Goal: Task Accomplishment & Management: Complete application form

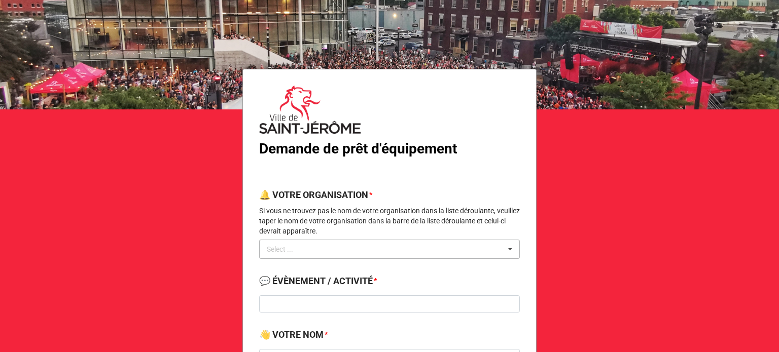
click at [430, 249] on div "Select ... No results found." at bounding box center [389, 249] width 261 height 19
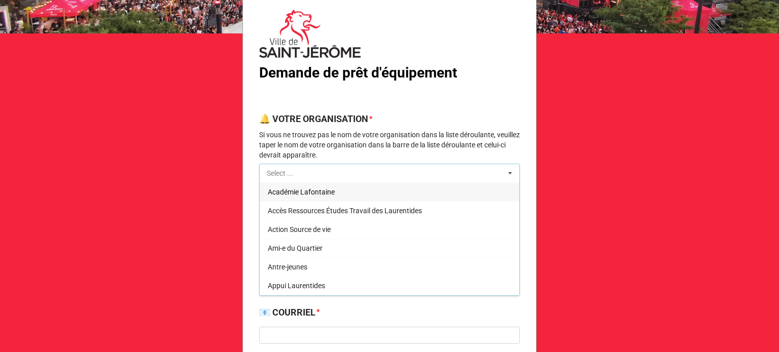
scroll to position [77, 0]
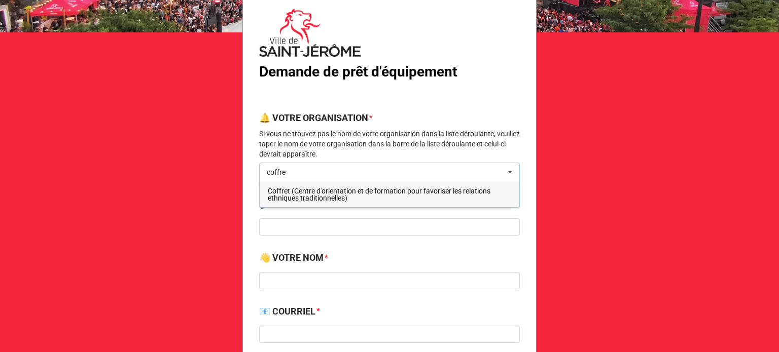
type input "coffre"
click at [343, 196] on span "Coffret (Centre d'orientation et de formation pour favoriser les relations ethn…" at bounding box center [379, 194] width 223 height 15
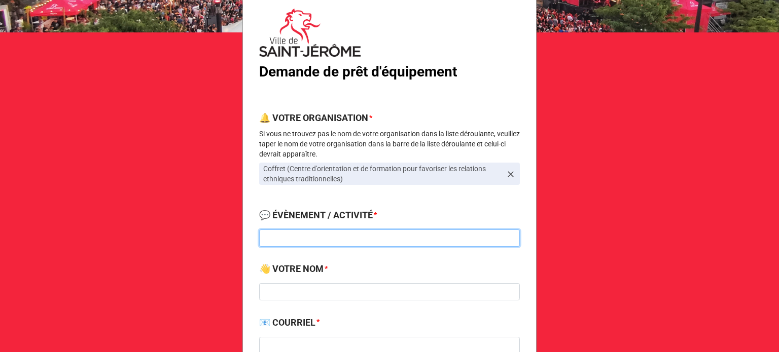
click at [333, 240] on input at bounding box center [389, 238] width 261 height 17
click at [509, 172] on icon at bounding box center [510, 174] width 10 height 10
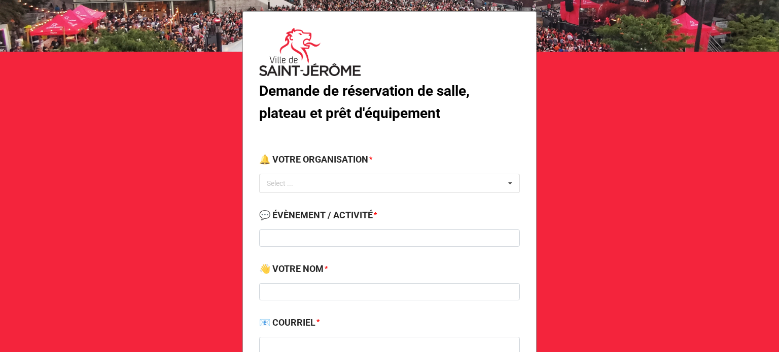
scroll to position [58, 0]
click at [455, 178] on div "Select ... No results found." at bounding box center [389, 182] width 261 height 19
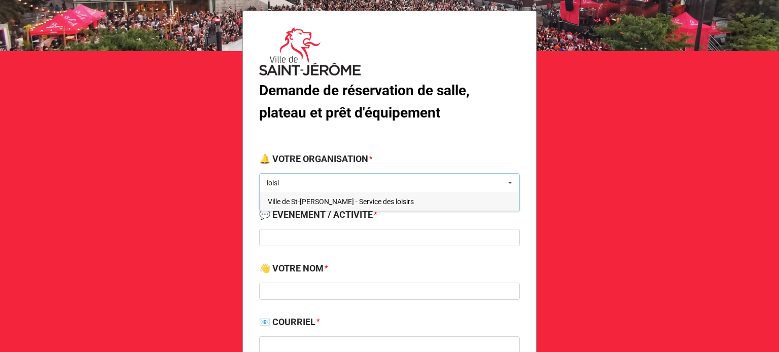
type input "loisi"
click at [367, 199] on span "Ville de St-[PERSON_NAME] - Service des loisirs" at bounding box center [341, 202] width 146 height 8
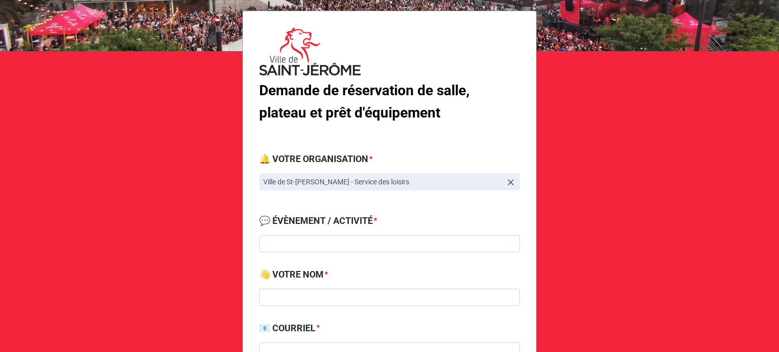
scroll to position [99, 0]
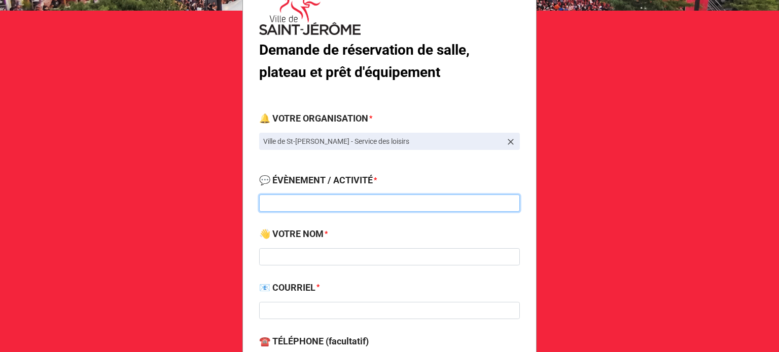
click at [329, 204] on input at bounding box center [389, 203] width 261 height 17
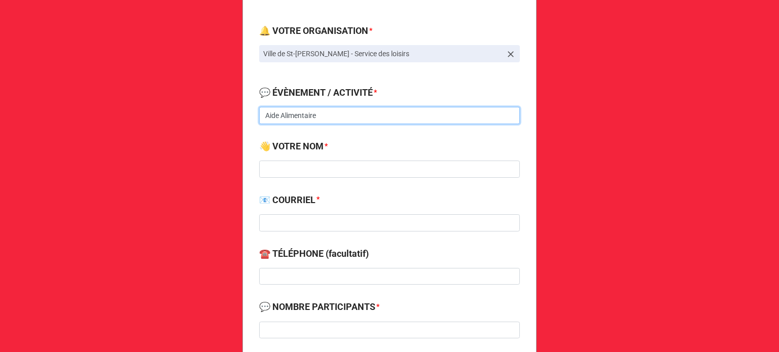
scroll to position [187, 0]
click at [345, 116] on input "Aide Alimentaire - Église Ste-Paule" at bounding box center [389, 115] width 261 height 17
type input "Aide Alimentaire - [GEOGRAPHIC_DATA]"
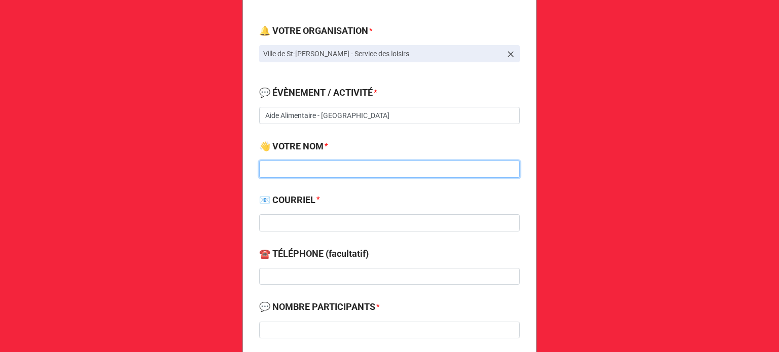
click at [337, 164] on input at bounding box center [389, 169] width 261 height 17
type input "[PERSON_NAME]"
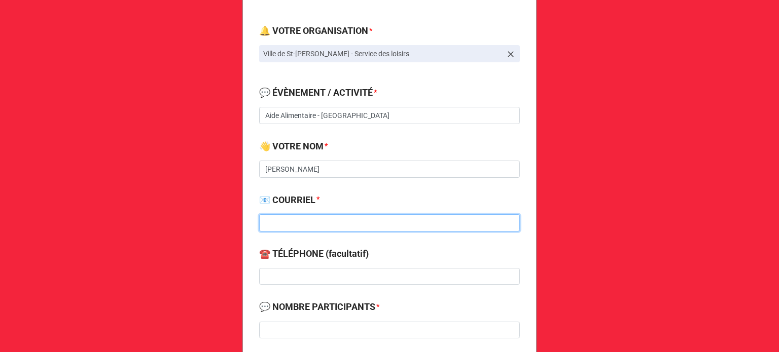
click at [301, 219] on input at bounding box center [389, 222] width 261 height 17
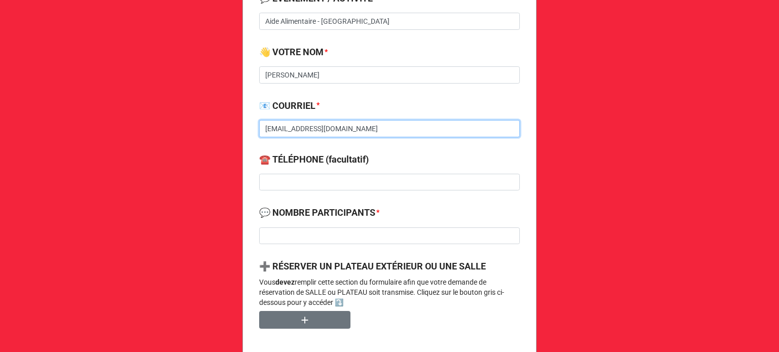
scroll to position [281, 0]
type input "[EMAIL_ADDRESS][DOMAIN_NAME]"
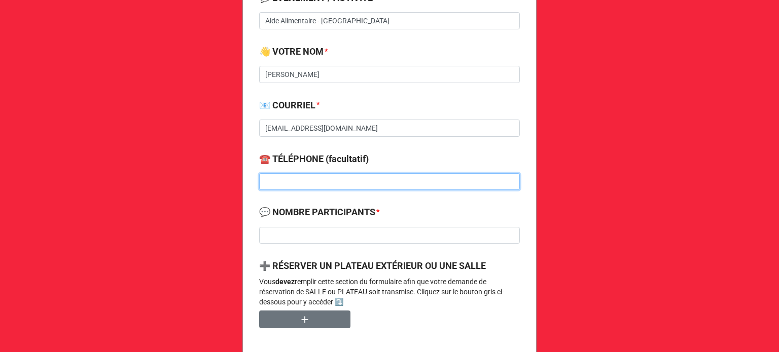
click at [314, 178] on input at bounding box center [389, 181] width 261 height 17
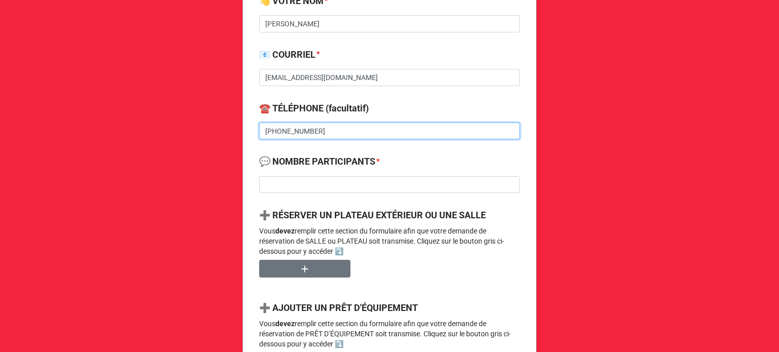
scroll to position [336, 0]
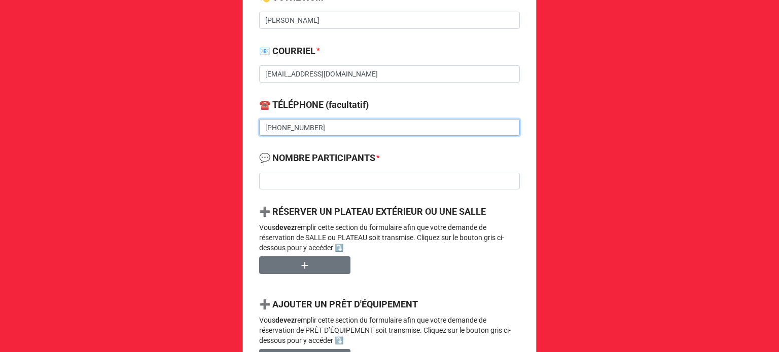
type input "[PHONE_NUMBER]"
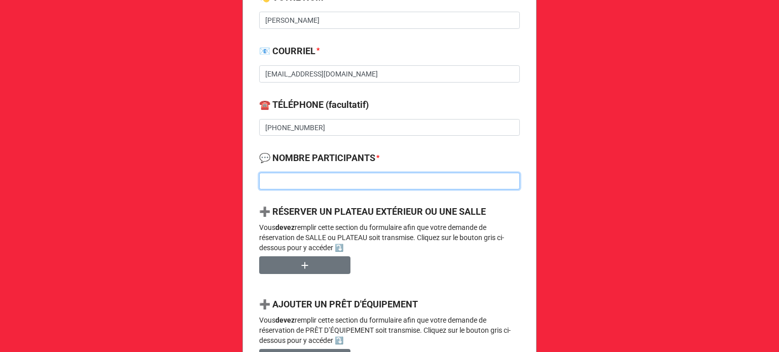
click at [314, 181] on input at bounding box center [389, 181] width 261 height 17
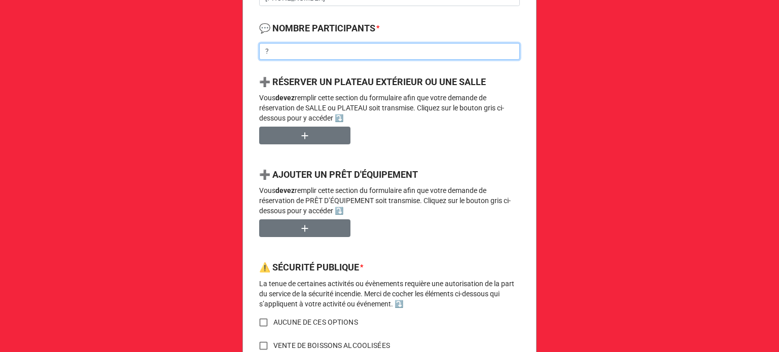
scroll to position [468, 0]
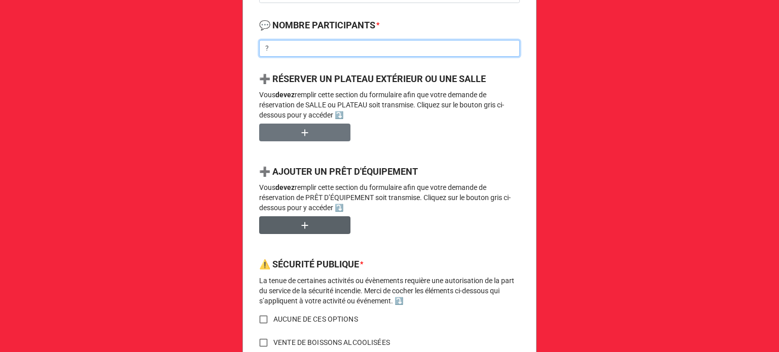
type input "?"
click at [299, 229] on icon "button" at bounding box center [304, 225] width 11 height 11
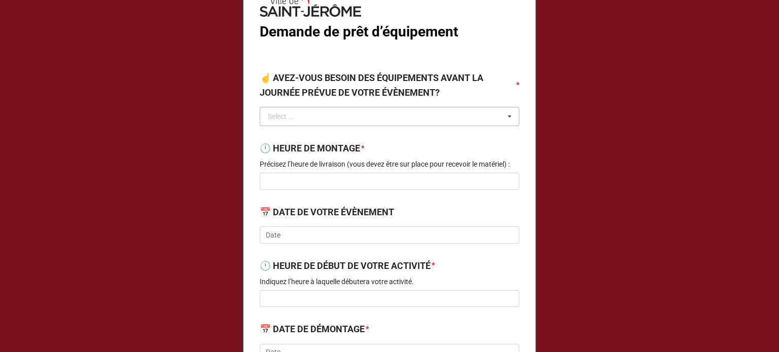
scroll to position [95, 0]
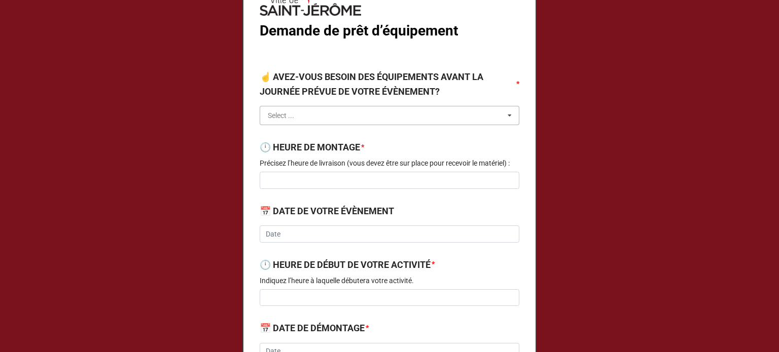
click at [340, 118] on input "text" at bounding box center [390, 115] width 259 height 18
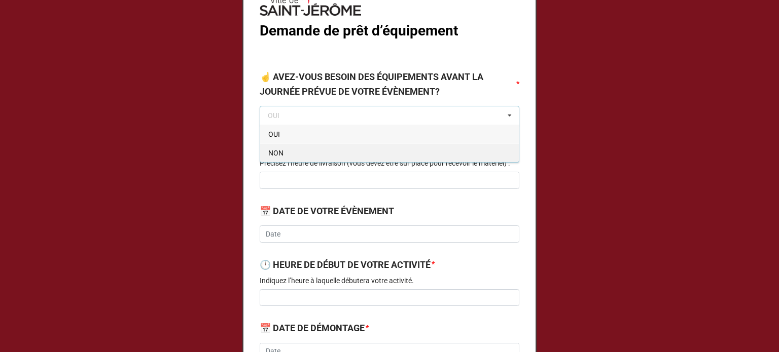
click at [296, 155] on div "NON" at bounding box center [389, 152] width 259 height 19
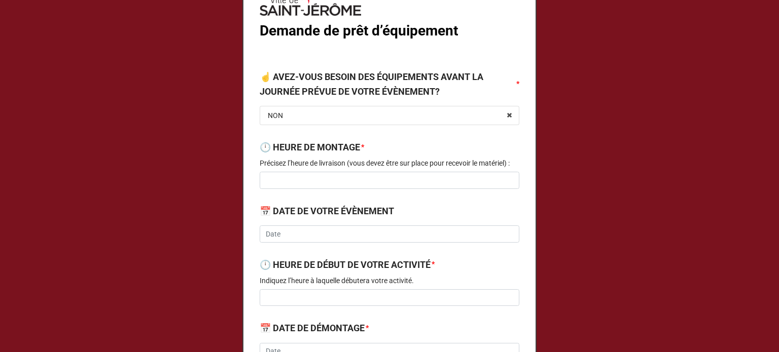
scroll to position [133, 0]
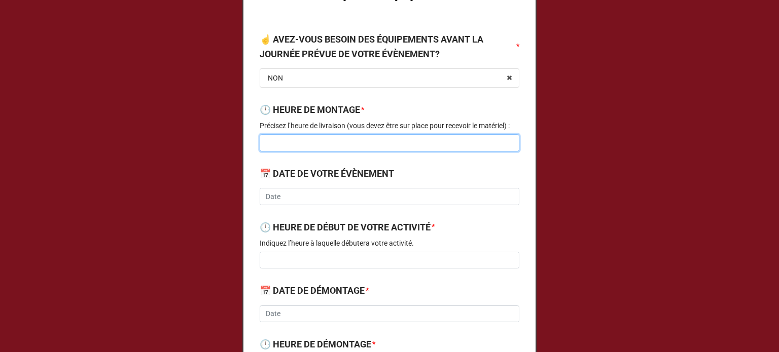
click at [338, 145] on input at bounding box center [390, 142] width 260 height 17
type input "8h00"
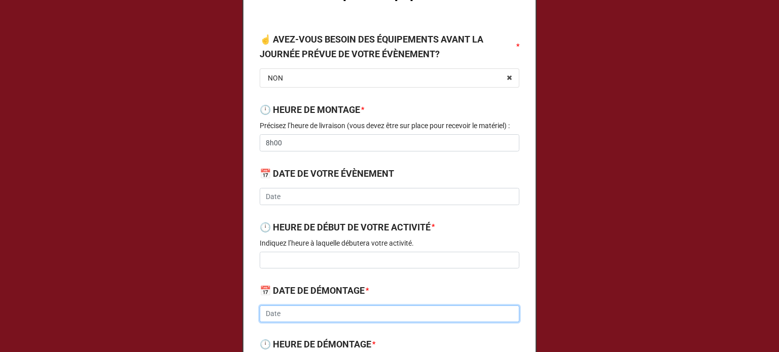
click at [280, 308] on input "text" at bounding box center [390, 314] width 260 height 17
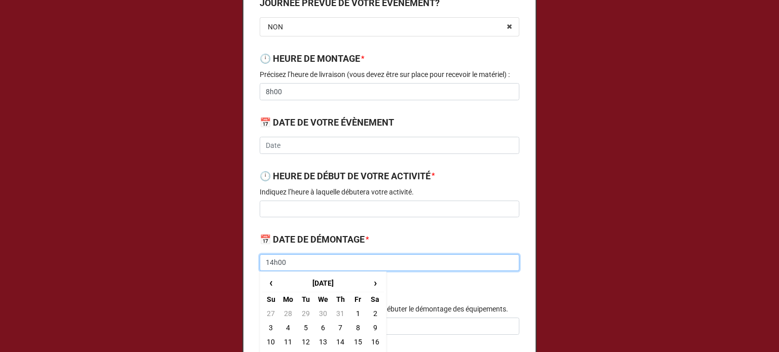
scroll to position [190, 0]
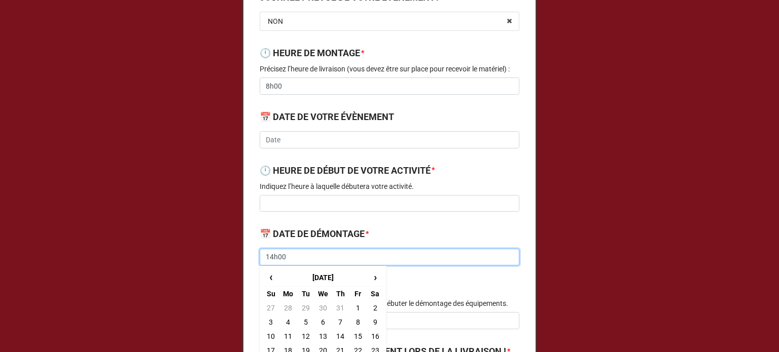
type input "14h00"
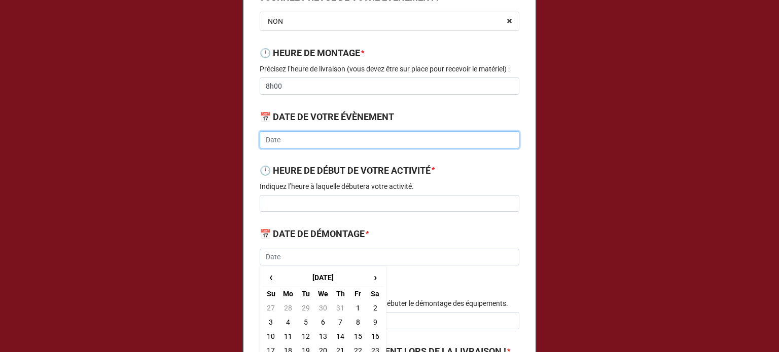
click at [347, 137] on input "text" at bounding box center [390, 139] width 260 height 17
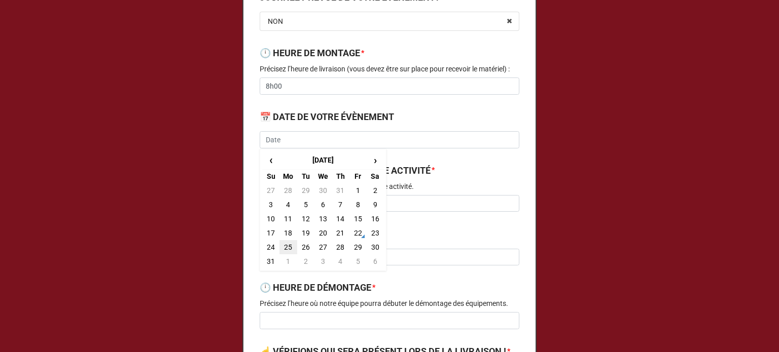
click at [284, 247] on td "25" at bounding box center [287, 247] width 17 height 14
type input "[DATE]"
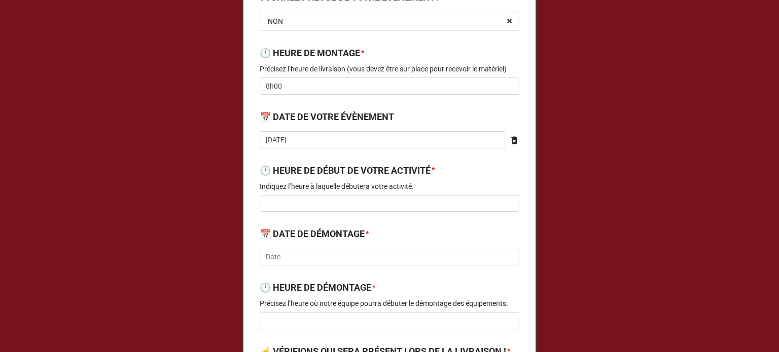
scroll to position [229, 0]
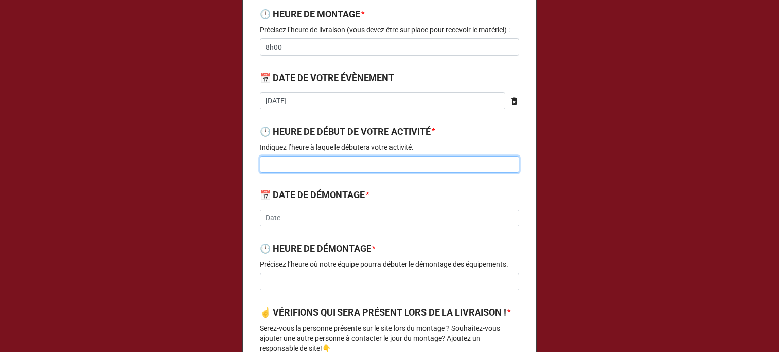
click at [409, 170] on input at bounding box center [390, 164] width 260 height 17
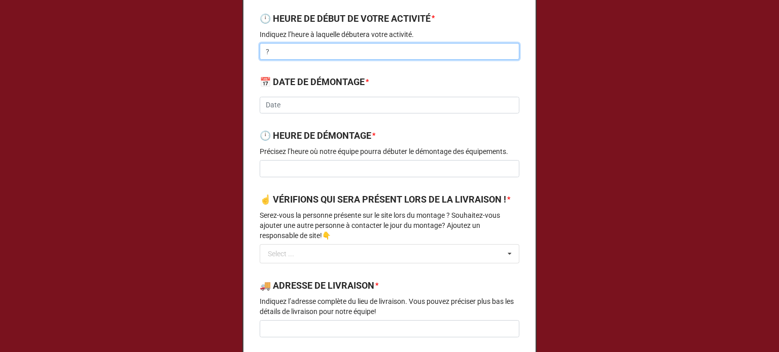
scroll to position [342, 0]
type input "?"
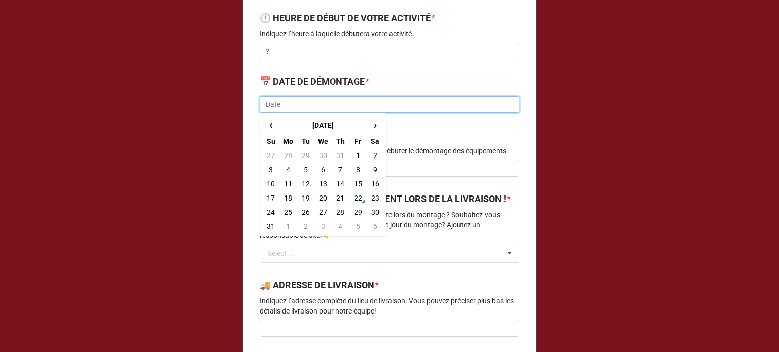
click at [306, 99] on input "text" at bounding box center [390, 104] width 260 height 17
click at [284, 214] on td "25" at bounding box center [287, 212] width 17 height 14
type input "[DATE]"
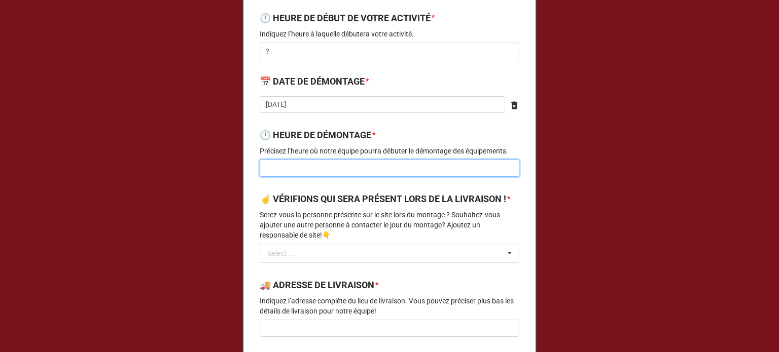
click at [323, 171] on input at bounding box center [390, 168] width 260 height 17
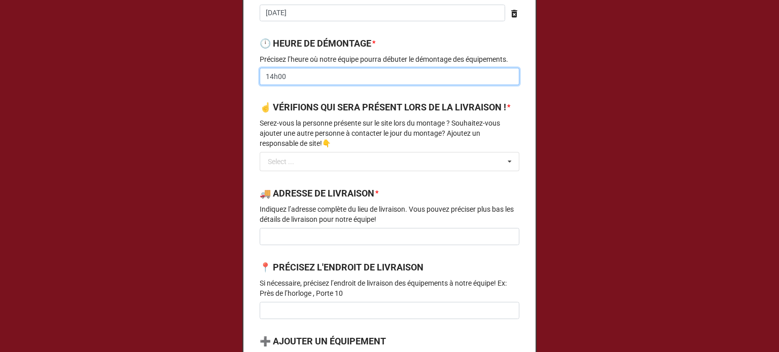
scroll to position [448, 0]
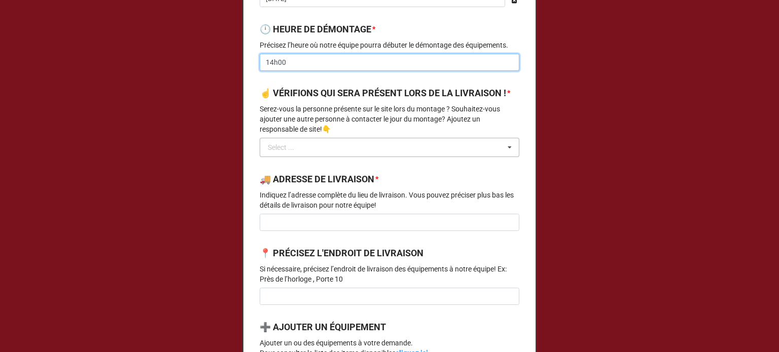
type input "14h00"
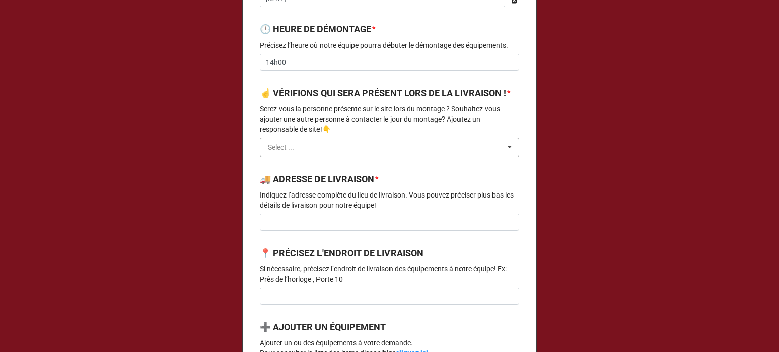
click at [327, 157] on input "text" at bounding box center [390, 147] width 259 height 18
click at [309, 170] on span "CONTACTEZ-MOI" at bounding box center [295, 166] width 55 height 8
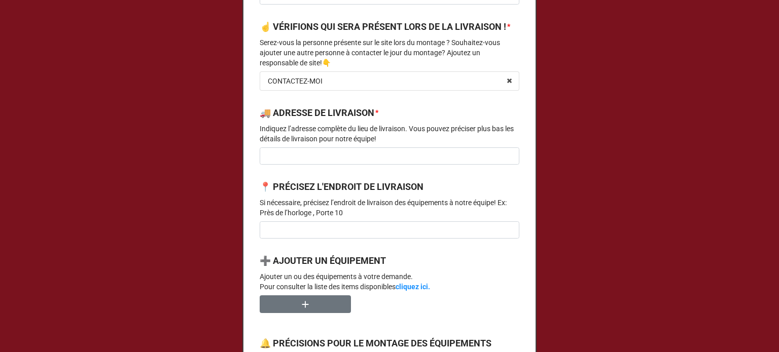
scroll to position [515, 0]
click at [333, 164] on input at bounding box center [390, 155] width 260 height 17
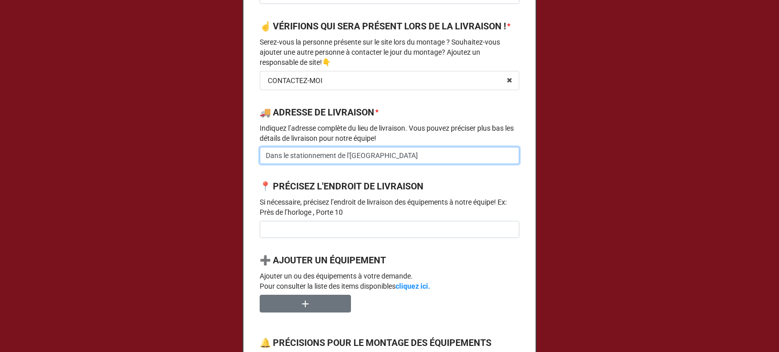
type input "Dans le stationnement de l'[GEOGRAPHIC_DATA]"
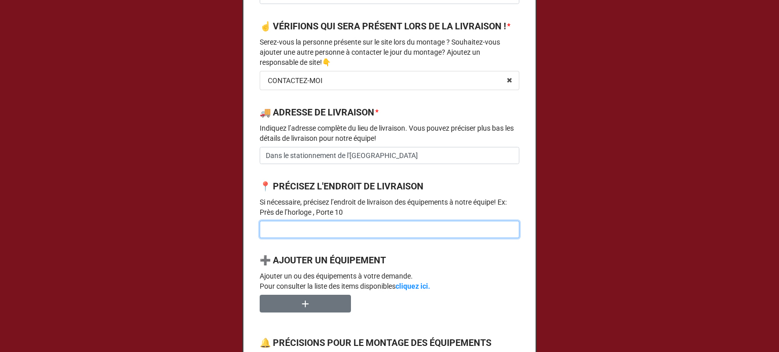
click at [315, 238] on input at bounding box center [390, 229] width 260 height 17
type input "P"
type input "Puisque c'est en réaction à un imprévu, l'emplacement précis sera décidé sur pl…"
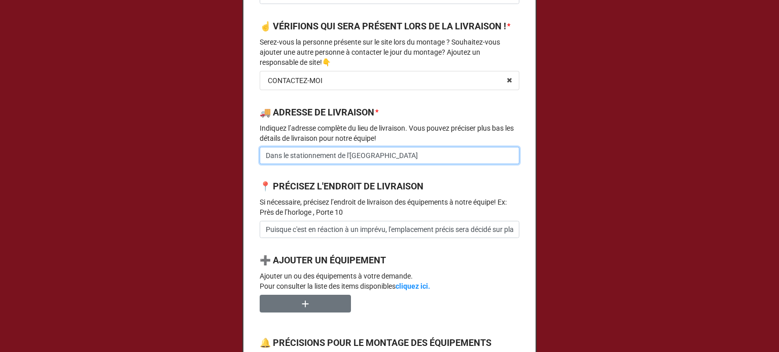
click at [263, 164] on input "Dans le stationnement de l'[GEOGRAPHIC_DATA]" at bounding box center [390, 155] width 260 height 17
paste input "rue, [STREET_ADDRESS][PERSON_NAME]"
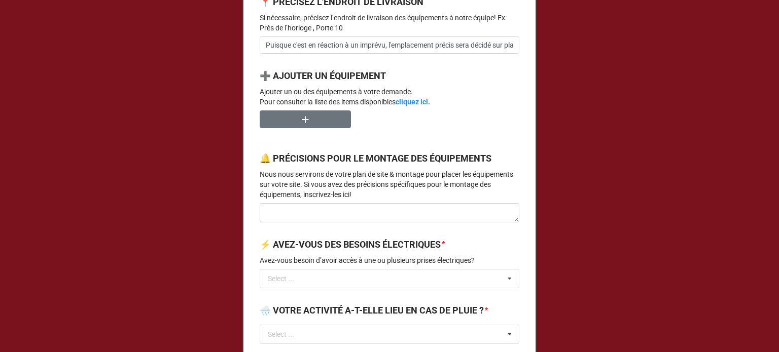
scroll to position [703, 0]
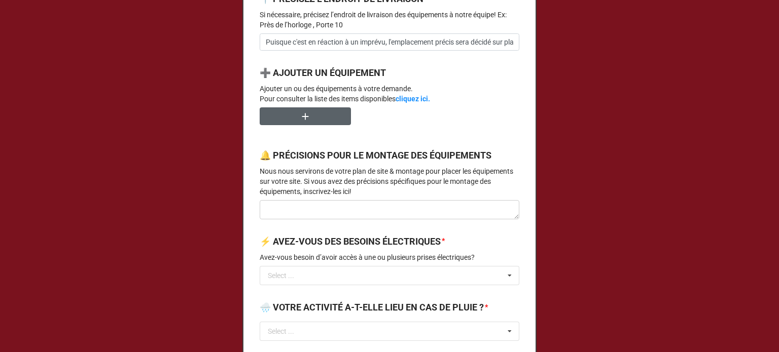
type input "rue, [STREET_ADDRESS][PERSON_NAME], Dans le stationnement de l'[GEOGRAPHIC_DATA]"
click at [314, 125] on button "button" at bounding box center [305, 116] width 91 height 18
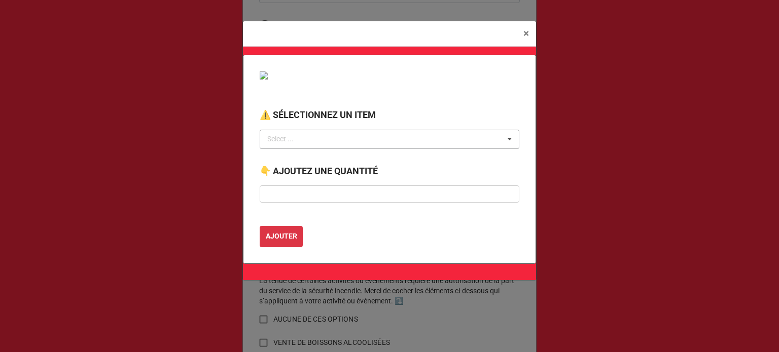
click at [314, 133] on div "Select ... No results found." at bounding box center [390, 139] width 260 height 19
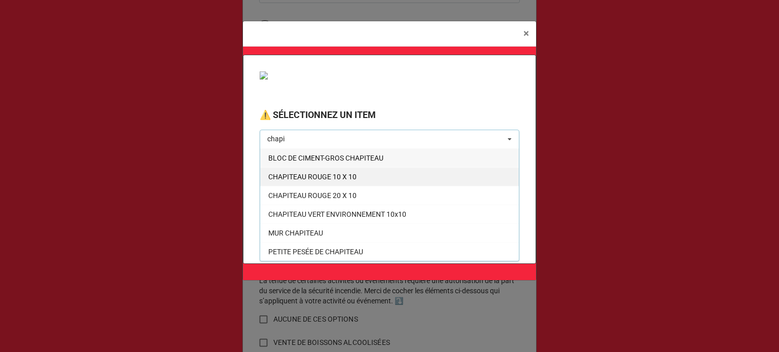
type input "chapi"
click at [334, 176] on span "CHAPITEAU ROUGE 10 X 10" at bounding box center [312, 177] width 88 height 8
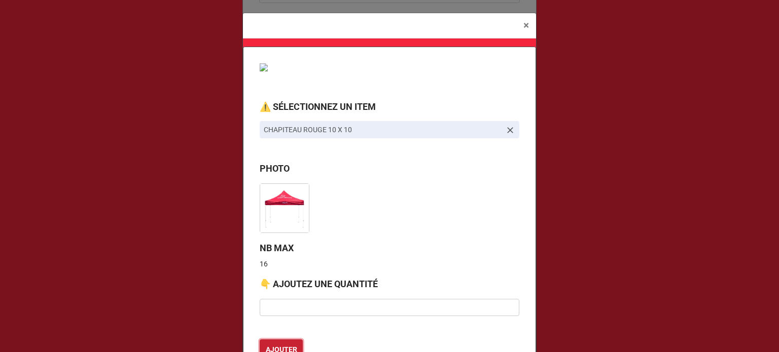
scroll to position [8, 0]
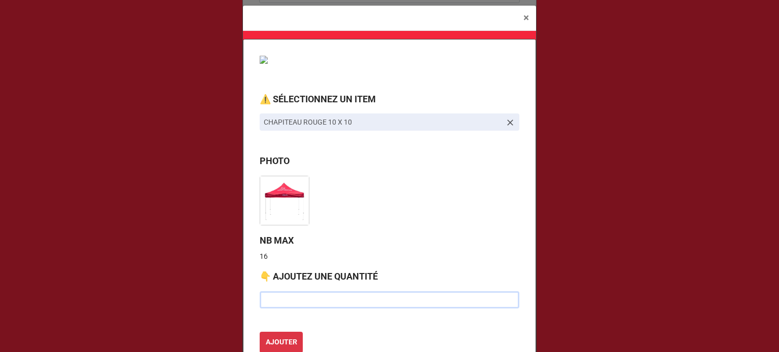
click at [321, 301] on input "text" at bounding box center [390, 300] width 260 height 17
type input "6"
click at [260, 332] on button "AJOUTER" at bounding box center [281, 342] width 43 height 21
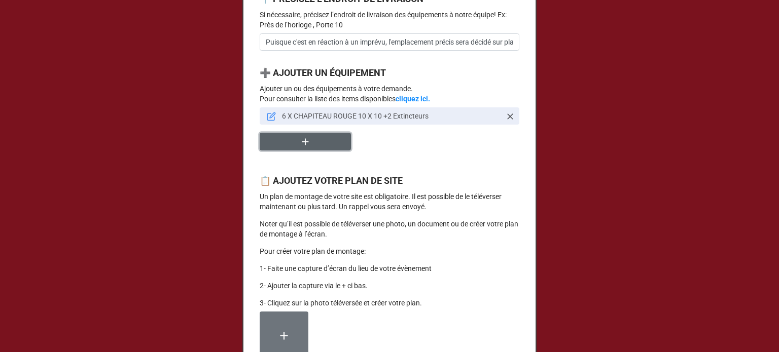
click at [294, 151] on button "button" at bounding box center [305, 142] width 91 height 18
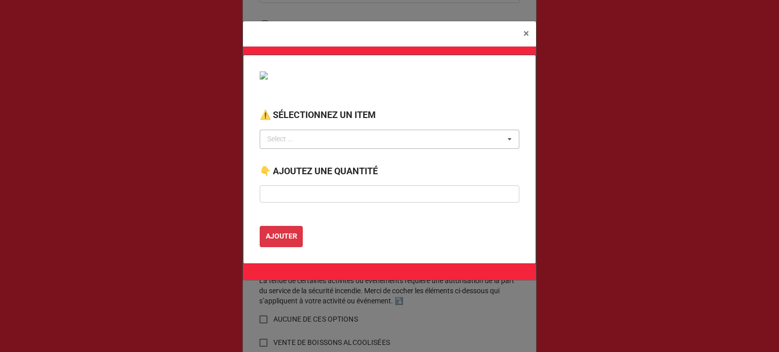
click at [318, 133] on div "Select ... No results found." at bounding box center [390, 139] width 260 height 19
type input "table"
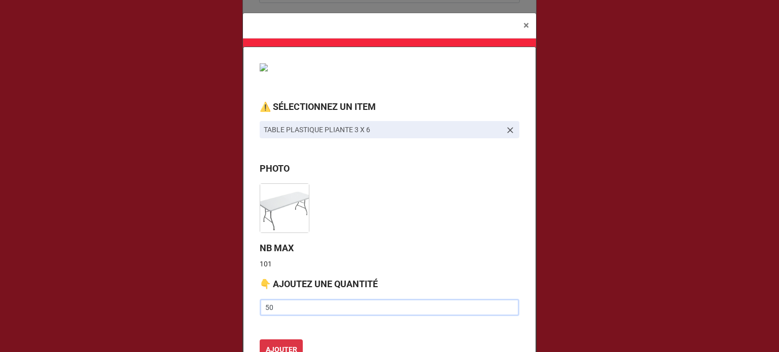
type input "5"
type input "20"
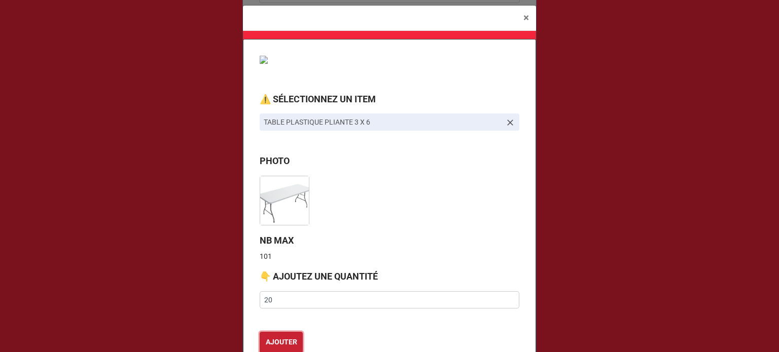
click at [260, 332] on button "AJOUTER" at bounding box center [281, 342] width 43 height 21
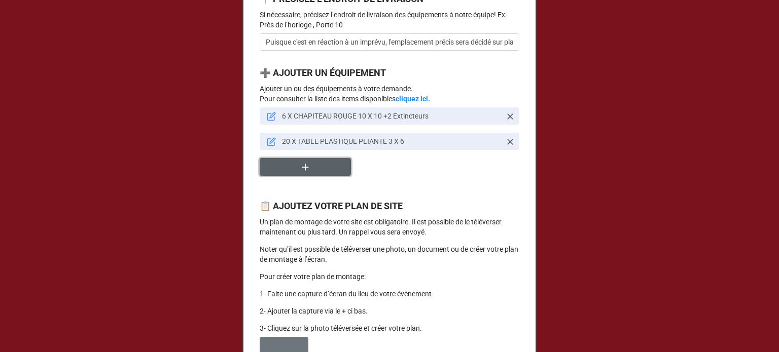
click at [311, 176] on button "button" at bounding box center [305, 167] width 91 height 18
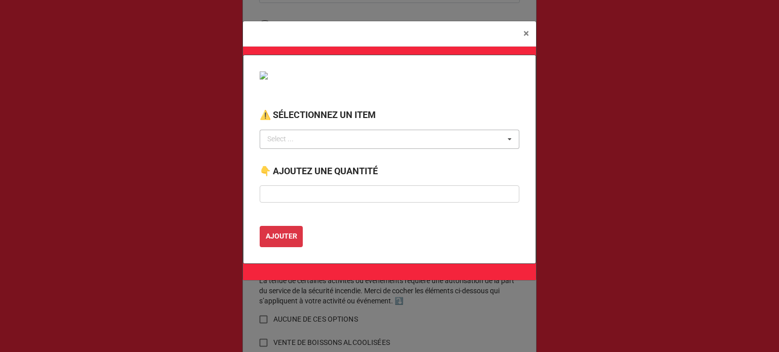
click at [319, 140] on div "Select ... No results found." at bounding box center [390, 139] width 260 height 19
type input "chaise"
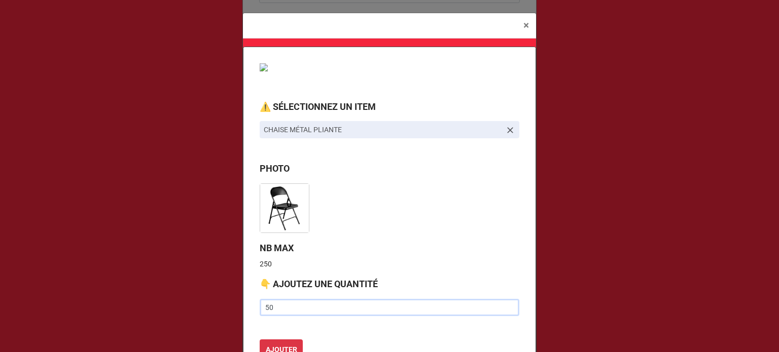
type input "50"
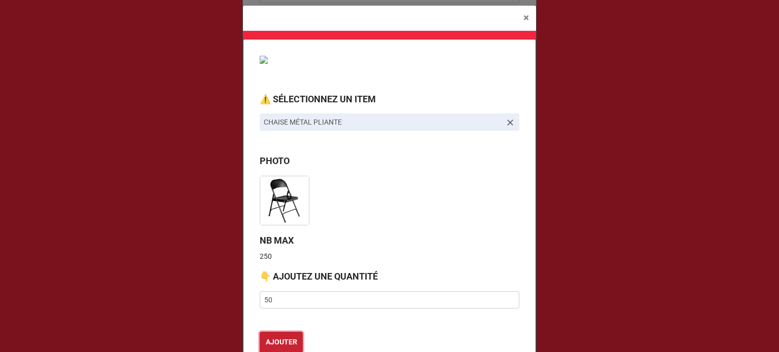
click at [260, 332] on button "AJOUTER" at bounding box center [281, 342] width 43 height 21
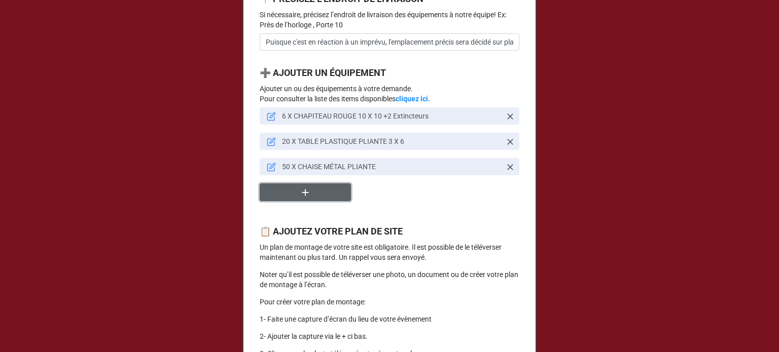
click at [324, 201] on button "button" at bounding box center [305, 193] width 91 height 18
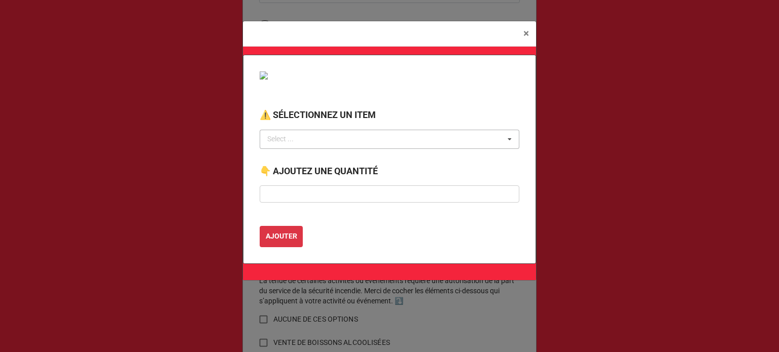
click at [324, 141] on div "Select ... No results found." at bounding box center [390, 139] width 260 height 19
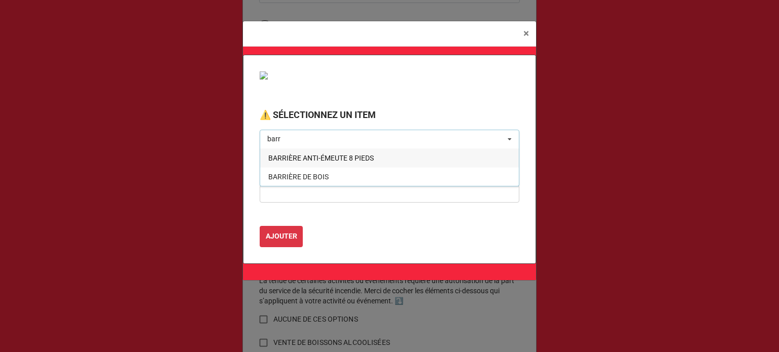
type input "barr"
click at [324, 161] on span "BARRIÈRE ANTI-ÉMEUTE 8 PIEDS" at bounding box center [320, 158] width 105 height 8
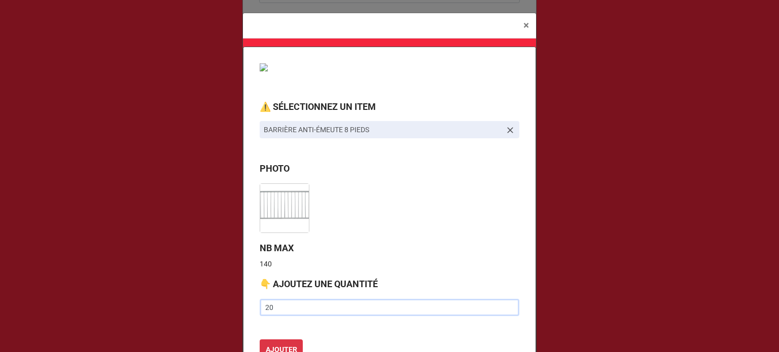
type input "20"
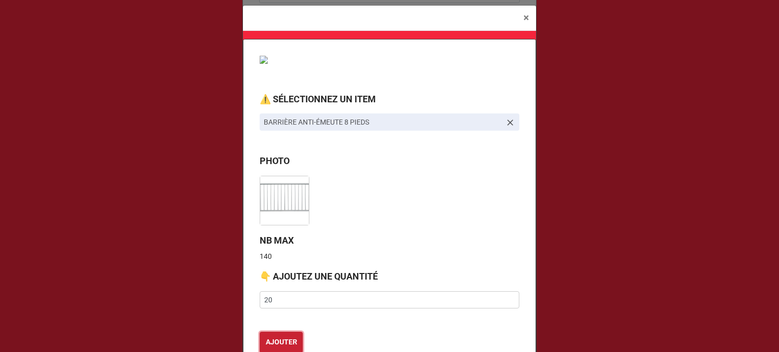
click at [260, 332] on button "AJOUTER" at bounding box center [281, 342] width 43 height 21
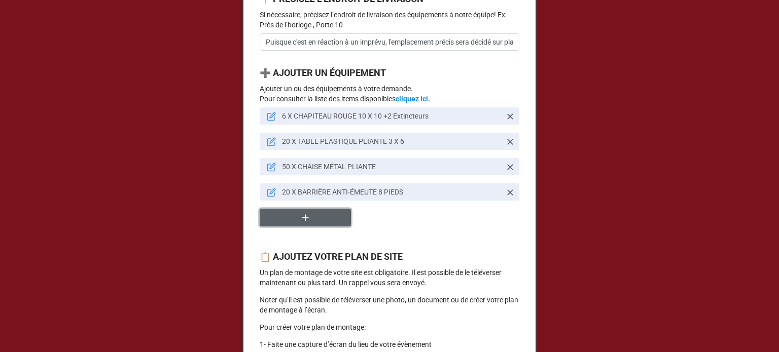
click at [300, 224] on icon "button" at bounding box center [305, 217] width 11 height 11
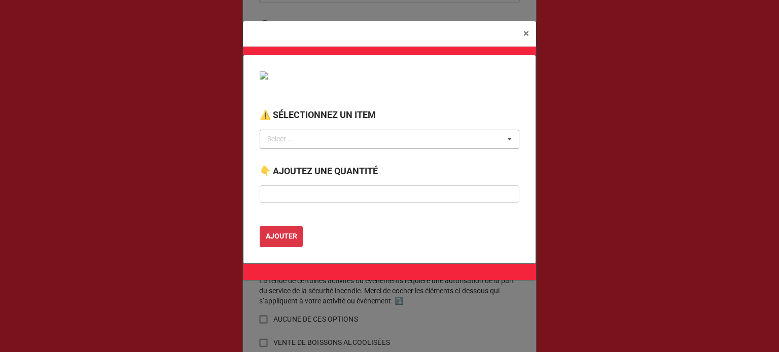
click at [316, 137] on div "Select ... No results found." at bounding box center [390, 139] width 260 height 19
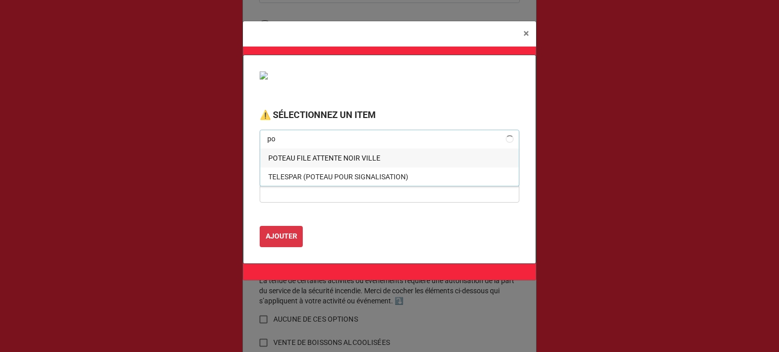
type input "p"
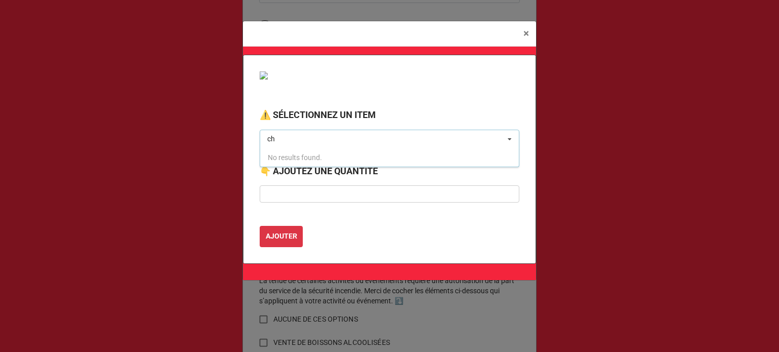
type input "c"
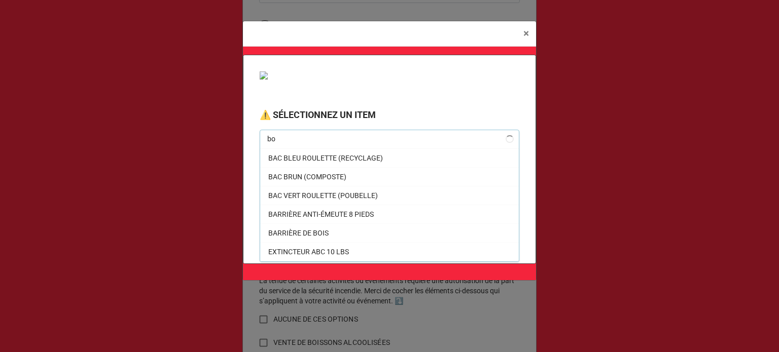
scroll to position [0, 0]
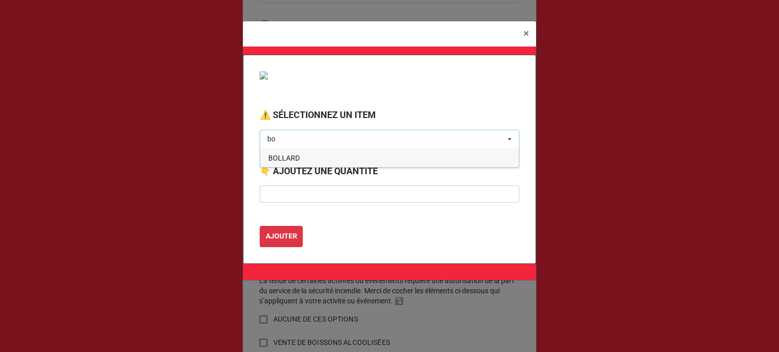
type input "b"
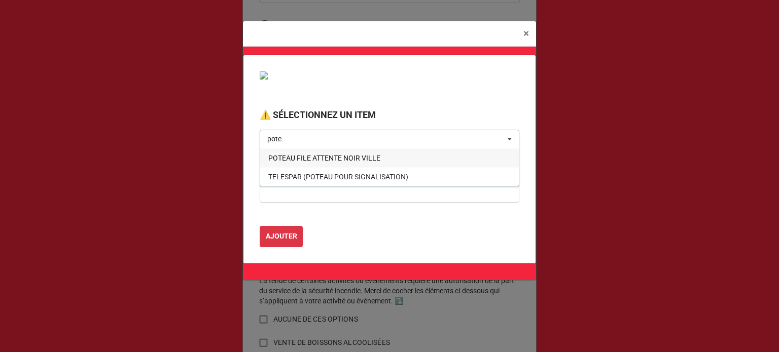
type input "pote"
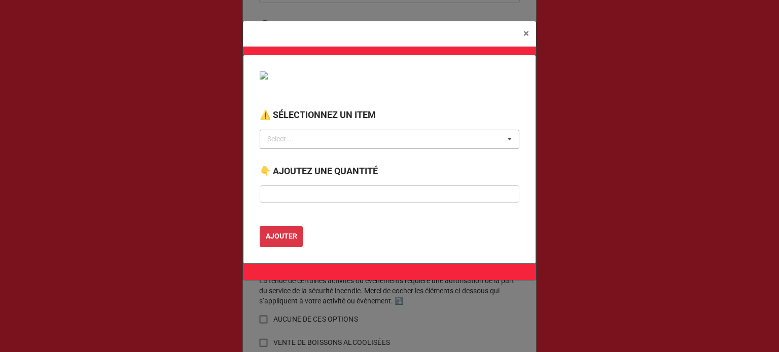
click at [452, 146] on div "pote Select ... POTEAU FILE ATTENTE NOIR VILLE TELESPAR (POTEAU POUR SIGNALISAT…" at bounding box center [390, 139] width 260 height 19
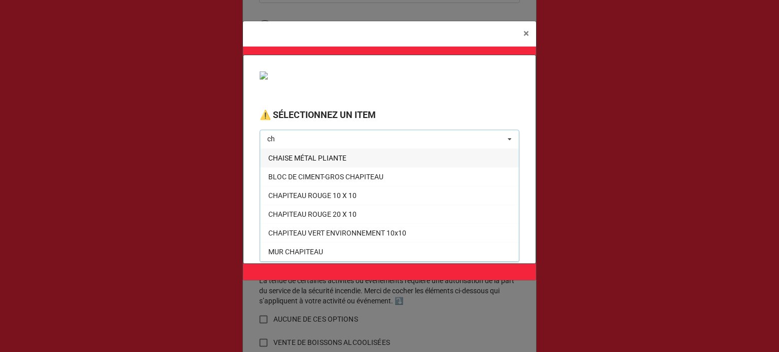
type input "c"
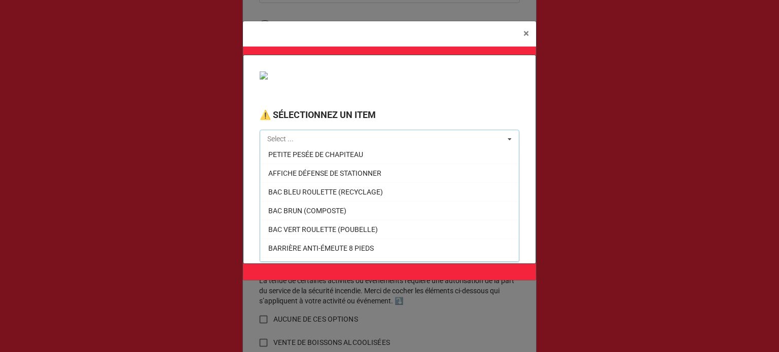
scroll to position [172, 0]
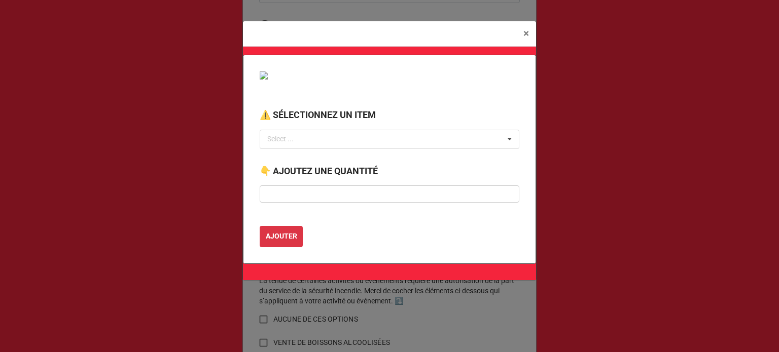
click at [526, 36] on span "×" at bounding box center [526, 33] width 6 height 12
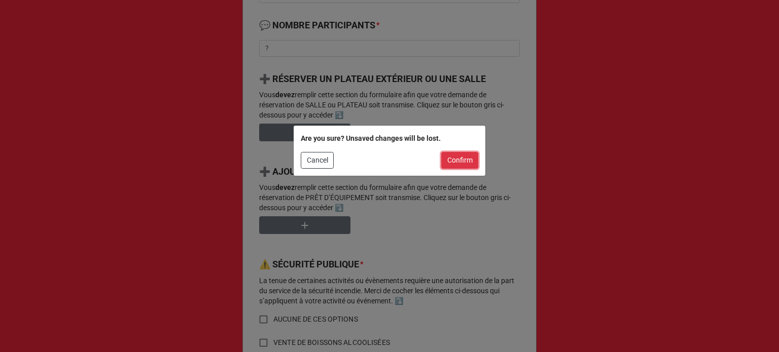
click at [460, 166] on button "Confirm" at bounding box center [459, 160] width 37 height 17
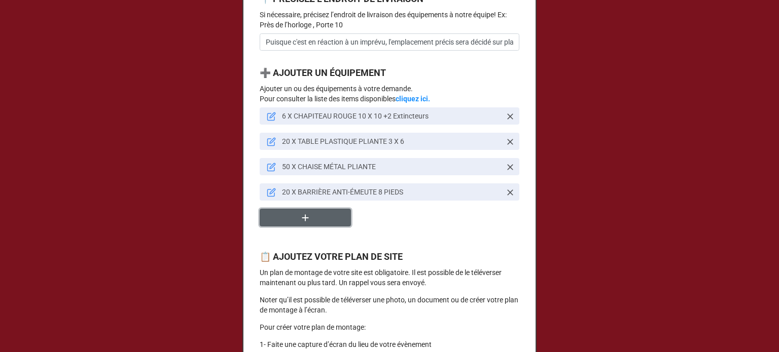
click at [297, 227] on button "button" at bounding box center [305, 218] width 91 height 18
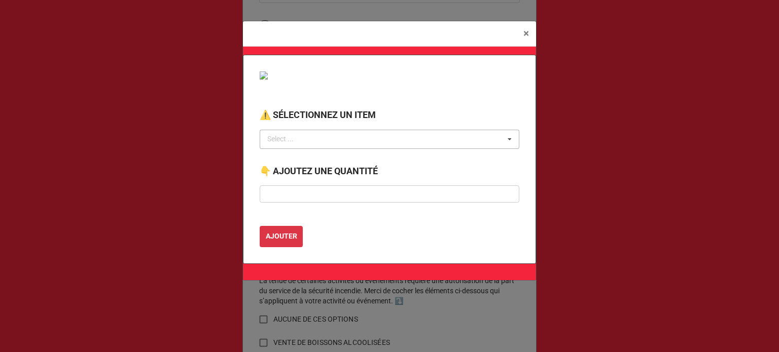
click at [338, 145] on div "Select ... No results found." at bounding box center [390, 139] width 260 height 19
type input "b"
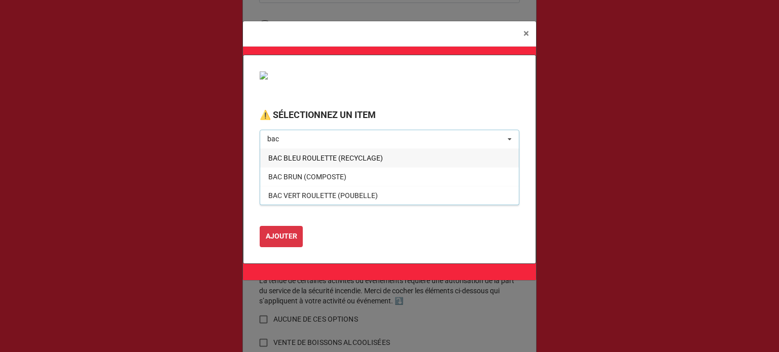
type input "bac"
click at [338, 161] on span "BAC BLEU ROULETTE (RECYCLAGE)" at bounding box center [325, 158] width 115 height 8
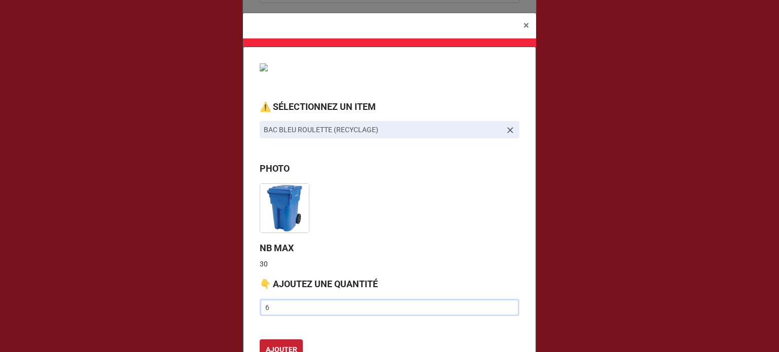
type input "6"
click at [281, 344] on button "AJOUTER" at bounding box center [281, 350] width 43 height 21
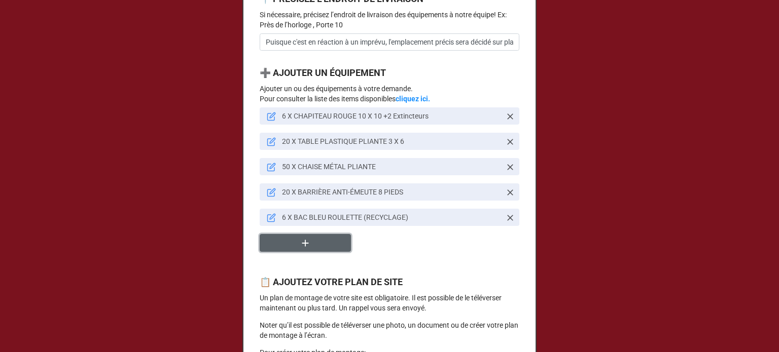
click at [302, 249] on icon "button" at bounding box center [305, 243] width 11 height 11
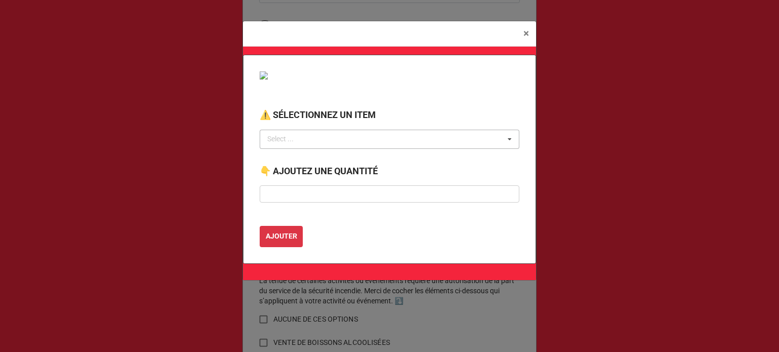
click at [324, 139] on div "Select ... No results found." at bounding box center [390, 139] width 260 height 19
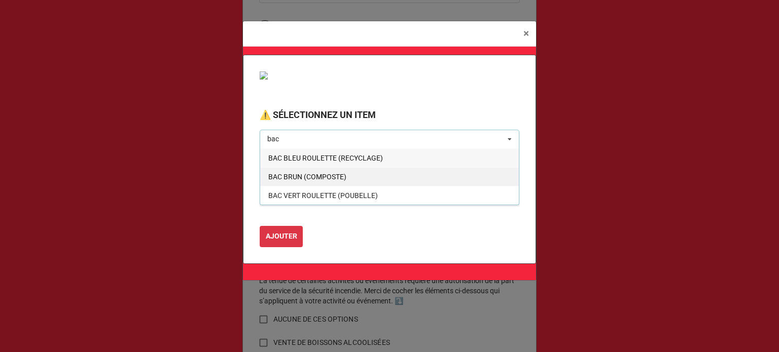
type input "bac"
click at [305, 178] on span "BAC BRUN (COMPOSTE)" at bounding box center [307, 177] width 78 height 8
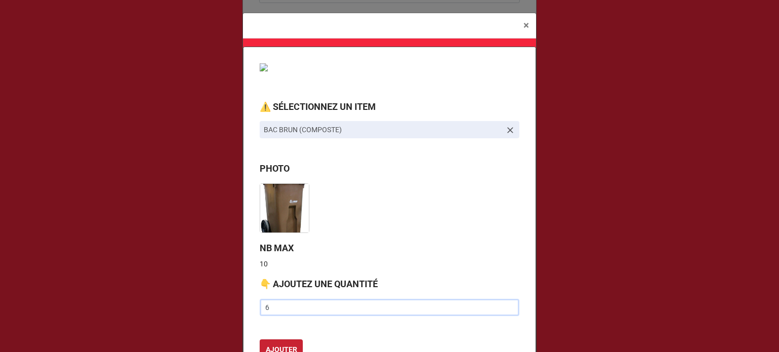
type input "6"
click at [274, 342] on button "AJOUTER" at bounding box center [281, 350] width 43 height 21
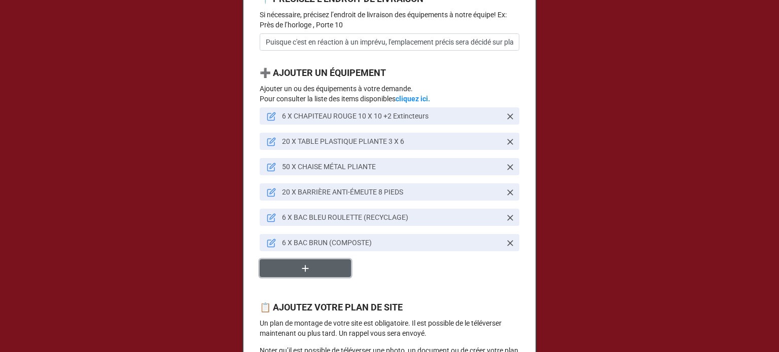
click at [281, 277] on button "button" at bounding box center [305, 269] width 91 height 18
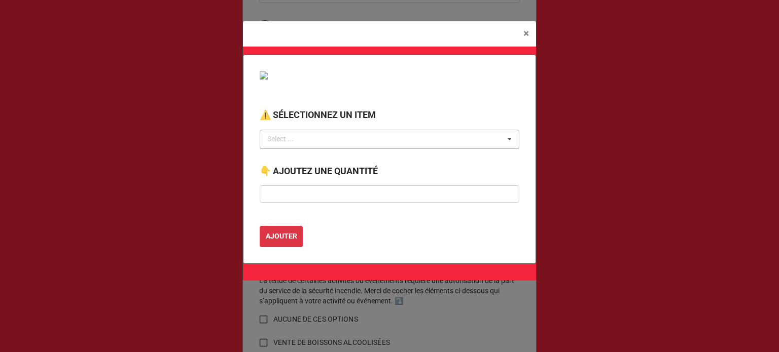
click at [346, 138] on div "Select ... No results found." at bounding box center [390, 139] width 260 height 19
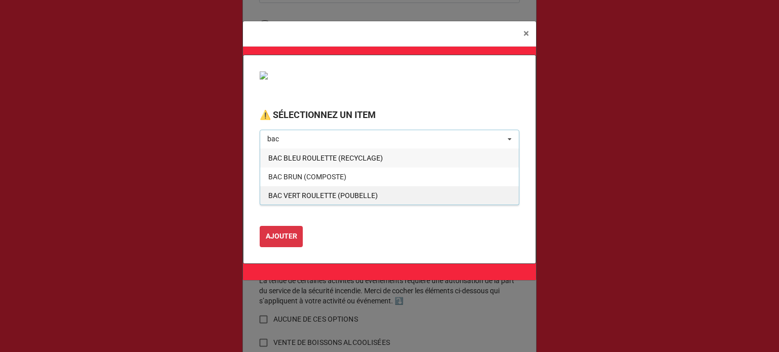
type input "bac"
click at [333, 197] on span "BAC VERT ROULETTE (POUBELLE)" at bounding box center [323, 196] width 110 height 8
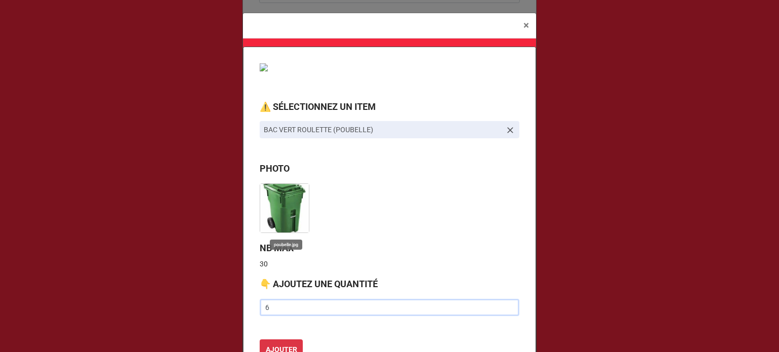
type input "6"
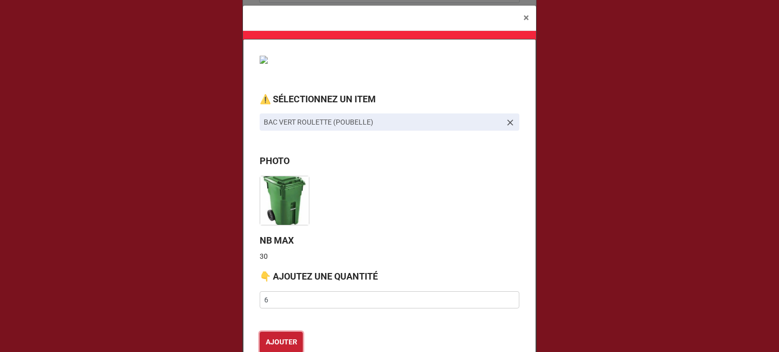
click at [260, 332] on button "AJOUTER" at bounding box center [281, 342] width 43 height 21
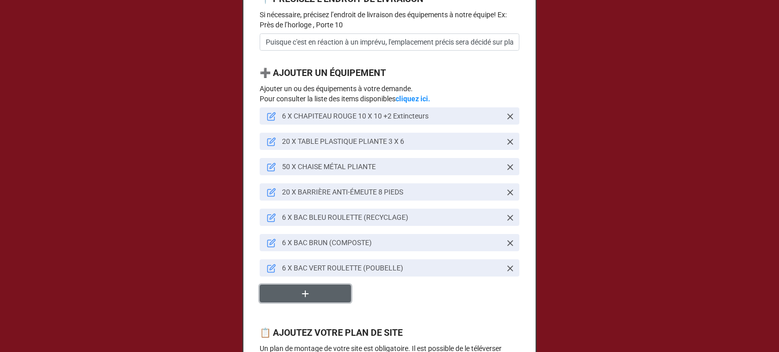
click at [302, 300] on icon "button" at bounding box center [305, 293] width 11 height 11
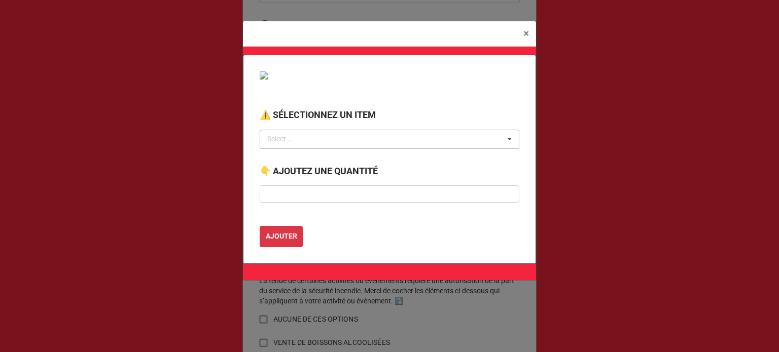
click at [305, 143] on div "Select ..." at bounding box center [287, 139] width 44 height 12
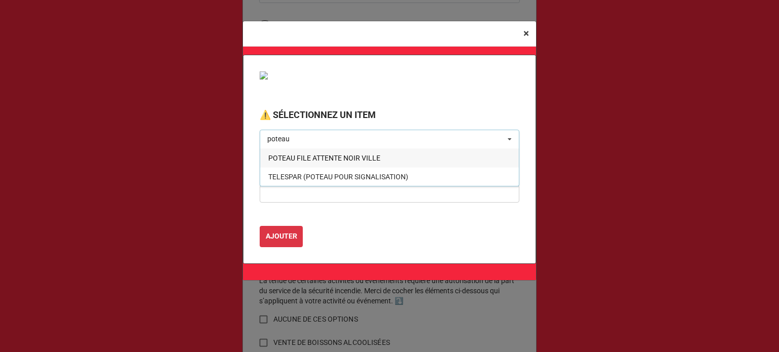
type input "poteau"
click at [529, 30] on button "× Close" at bounding box center [526, 33] width 20 height 25
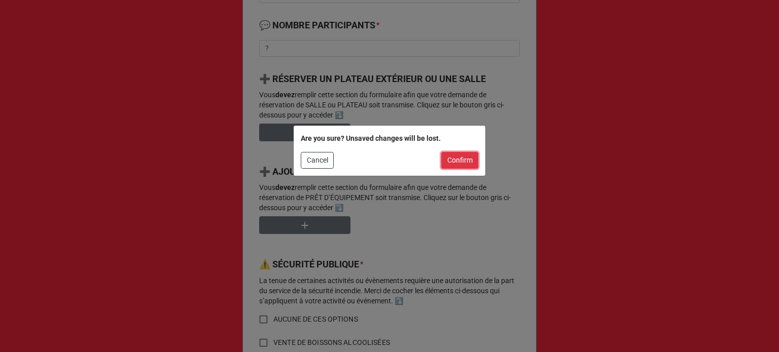
click at [459, 164] on button "Confirm" at bounding box center [459, 160] width 37 height 17
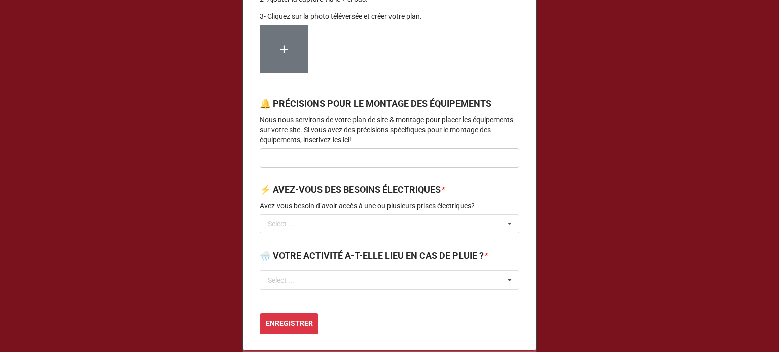
scroll to position [0, 0]
click at [336, 168] on textarea at bounding box center [390, 158] width 260 height 19
type textarea "x"
type textarea "N"
type textarea "x"
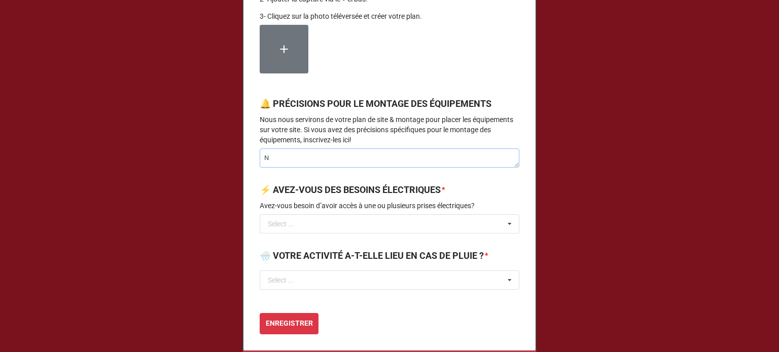
type textarea "No"
type textarea "x"
type textarea "Nou"
type textarea "x"
type textarea "Nous"
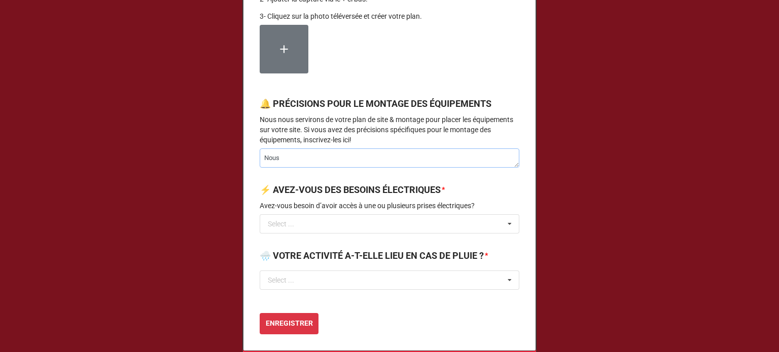
type textarea "x"
type textarea "Nous"
type textarea "x"
type textarea "Nous d"
type textarea "x"
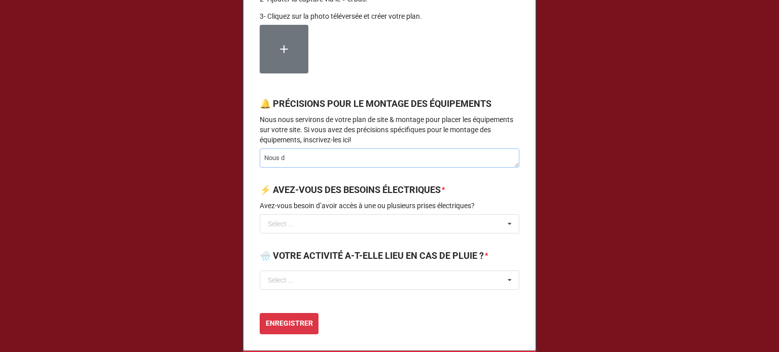
type textarea "Nous dé"
type textarea "x"
type textarea "Nous dét"
type textarea "x"
type textarea "Nous déte"
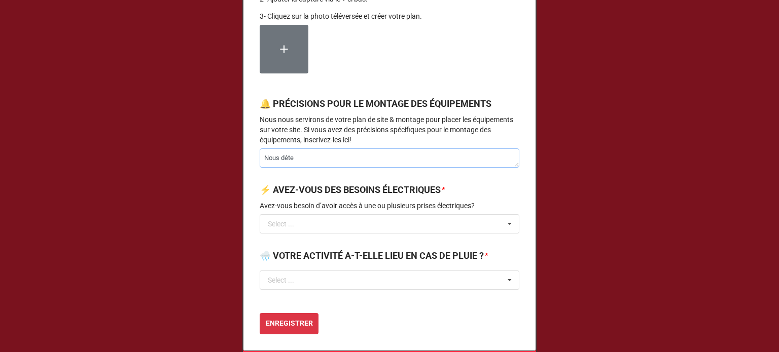
type textarea "x"
type textarea "Nous déter"
type textarea "x"
type textarea "Nous déterm"
type textarea "x"
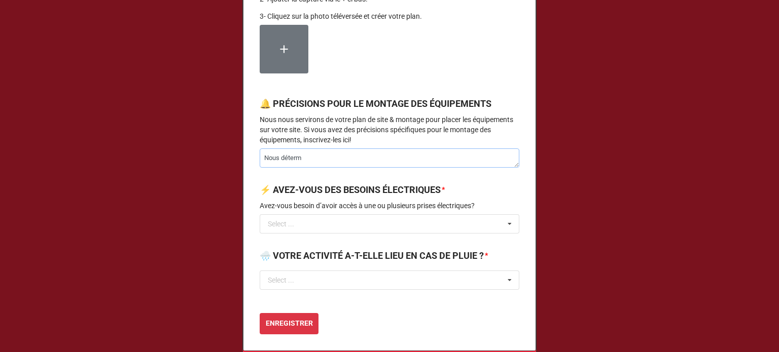
type textarea "Nous détermi"
type textarea "x"
type textarea "Nous détermin"
type textarea "x"
type textarea "Nous détermino"
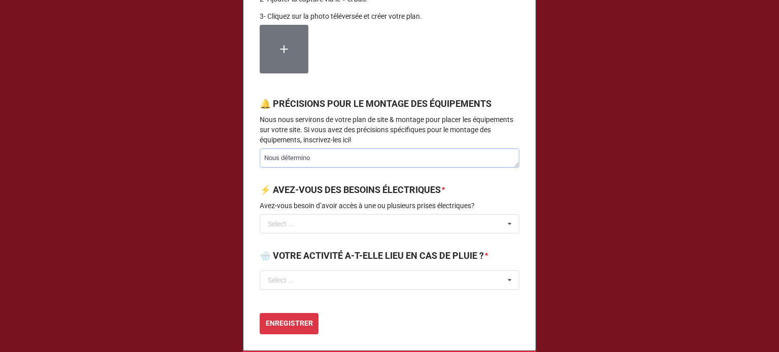
type textarea "x"
type textarea "Nous détermin"
type textarea "x"
type textarea "Nous détermine"
type textarea "x"
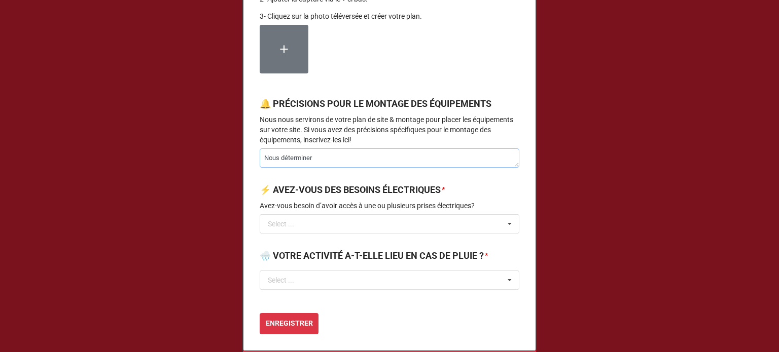
type textarea "Nous déterminero"
type textarea "x"
type textarea "Nous détermineron"
type textarea "x"
type textarea "Nous déterminerons"
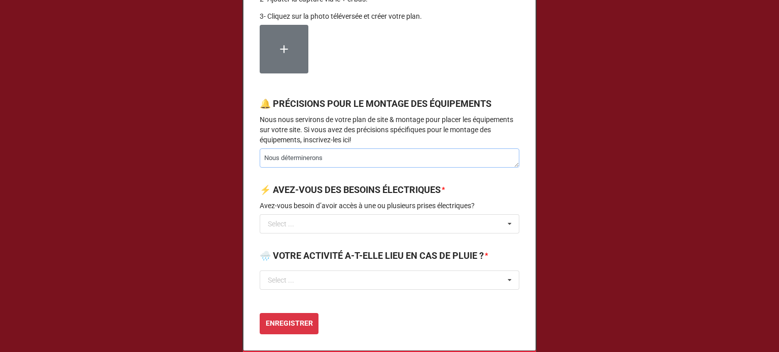
type textarea "x"
type textarea "Nous déterminerons"
type textarea "x"
type textarea "Nous déterminerons l"
type textarea "x"
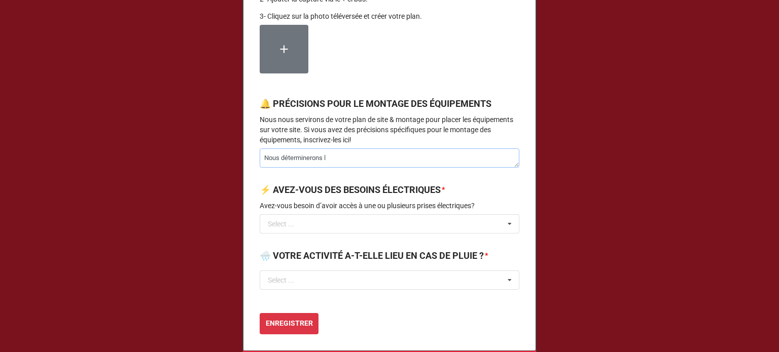
type textarea "Nous déterminerons le"
type textarea "x"
type textarea "Nous déterminerons le"
type textarea "x"
type textarea "Nous déterminerons le m"
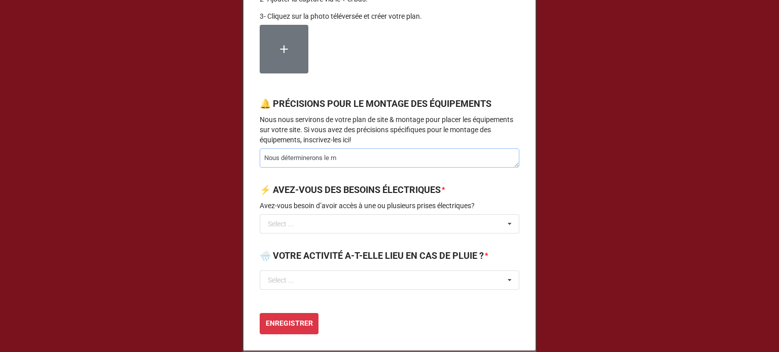
type textarea "x"
type textarea "Nous déterminerons le mo"
type textarea "x"
type textarea "Nous déterminerons le mon"
type textarea "x"
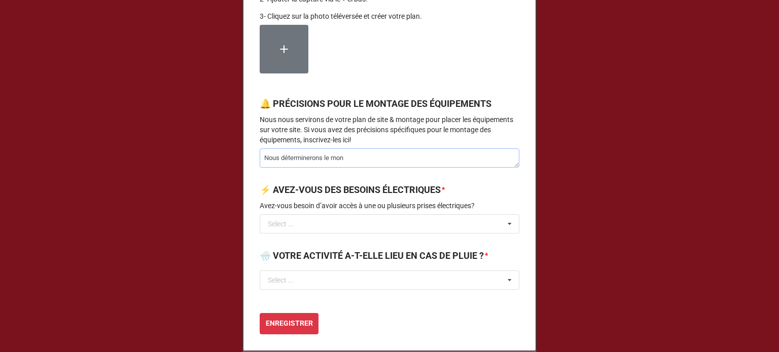
type textarea "Nous déterminerons le mont"
type textarea "x"
type textarea "Nous déterminerons le montag"
type textarea "x"
type textarea "Nous déterminerons le montage"
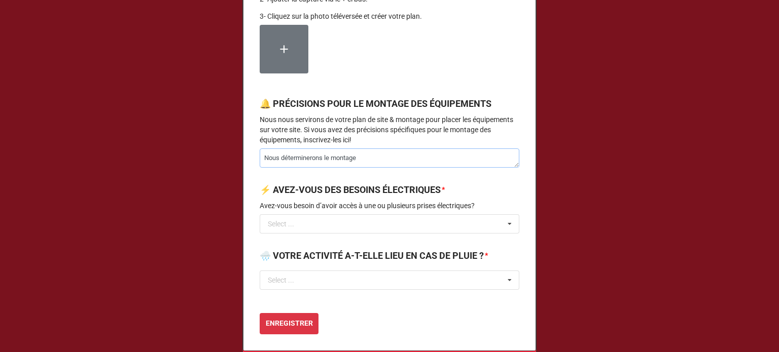
type textarea "x"
type textarea "Nous déterminerons le montage"
type textarea "x"
type textarea "Nous déterminerons le montage"
type textarea "x"
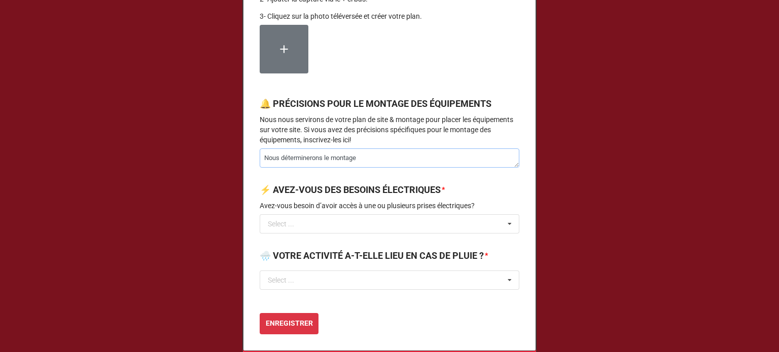
type textarea "Nous déterminerons le montag"
type textarea "x"
type textarea "Nous déterminerons le monta"
type textarea "x"
type textarea "Nous déterminerons le mont"
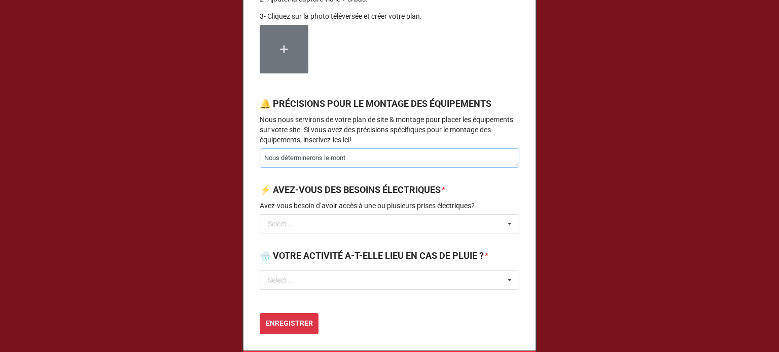
type textarea "x"
type textarea "Nous déterminerons le mon"
type textarea "x"
type textarea "Nous déterminerons le mo"
type textarea "x"
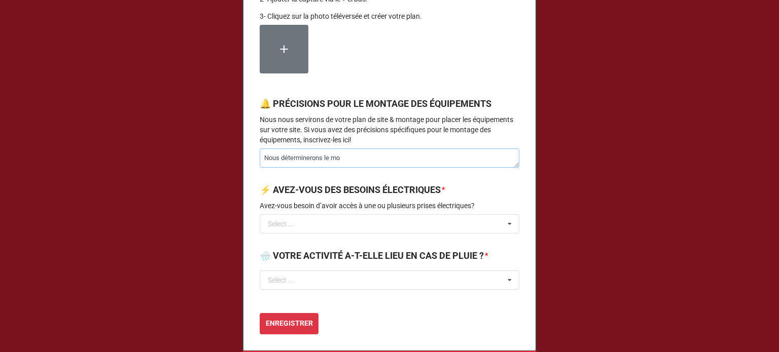
type textarea "Nous déterminerons le m"
type textarea "x"
type textarea "Nous déterminerons le"
type textarea "x"
type textarea "Nous déterminerons le"
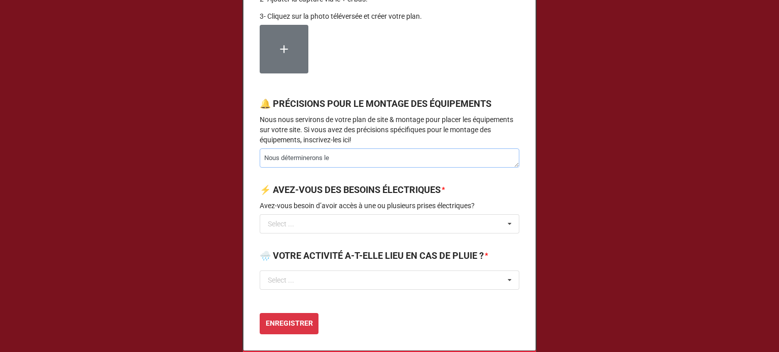
type textarea "x"
type textarea "Nous déterminerons l"
type textarea "x"
type textarea "Nous déterminerons l'"
type textarea "x"
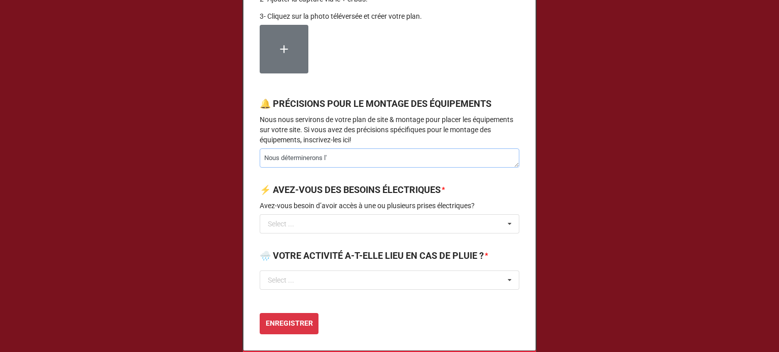
type textarea "Nous déterminerons l'p"
type textarea "x"
type textarea "Nous déterminerons l'"
type textarea "x"
type textarea "Nous déterminerons l'em"
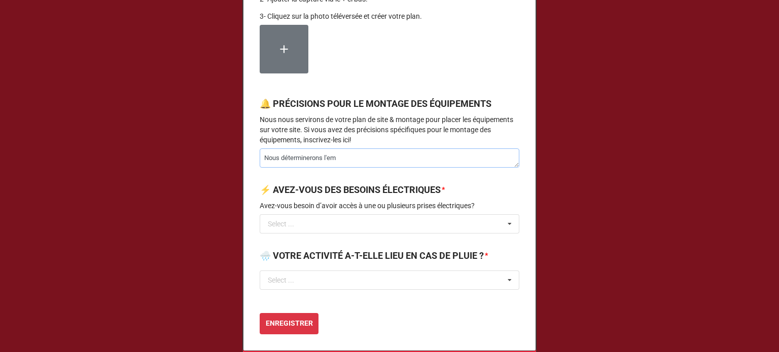
type textarea "x"
type textarea "Nous déterminerons l'emp"
type textarea "x"
type textarea "Nous déterminerons l'empl"
type textarea "x"
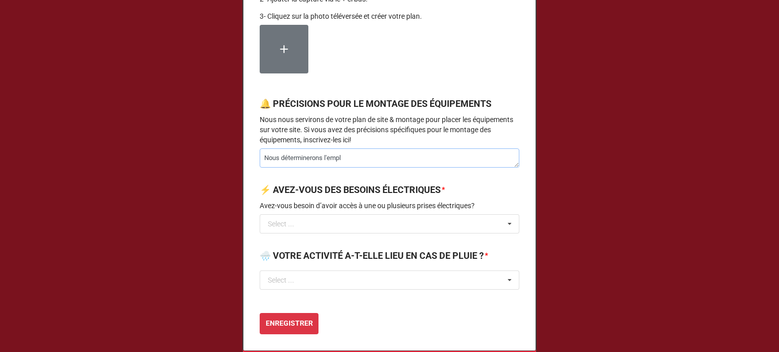
type textarea "Nous déterminerons l'empla"
type textarea "x"
type textarea "Nous déterminerons l'emplac"
type textarea "x"
type textarea "Nous déterminerons l'emplacem"
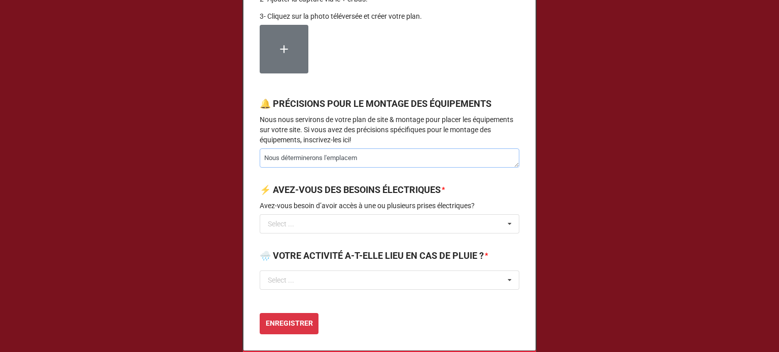
type textarea "x"
type textarea "Nous déterminerons l'emplaceme"
type textarea "x"
type textarea "Nous déterminerons l'emplacement"
type textarea "x"
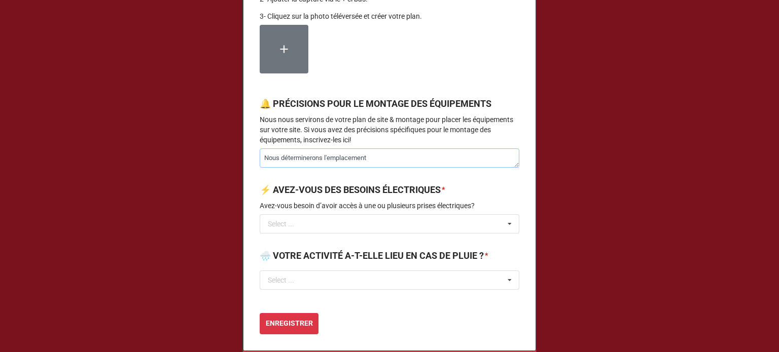
type textarea "Nous déterminerons l'emplacement"
type textarea "x"
type textarea "Nous déterminerons l'emplacement p"
type textarea "x"
type textarea "Nous déterminerons l'emplacement po"
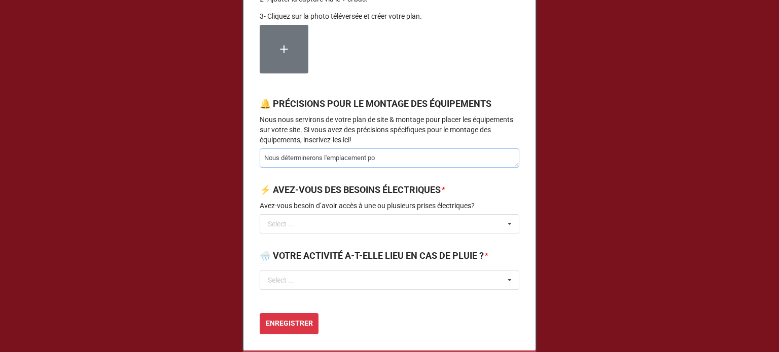
type textarea "x"
type textarea "Nous déterminerons l'emplacement pour"
type textarea "x"
type textarea "Nous déterminerons l'emplacement pour"
type textarea "x"
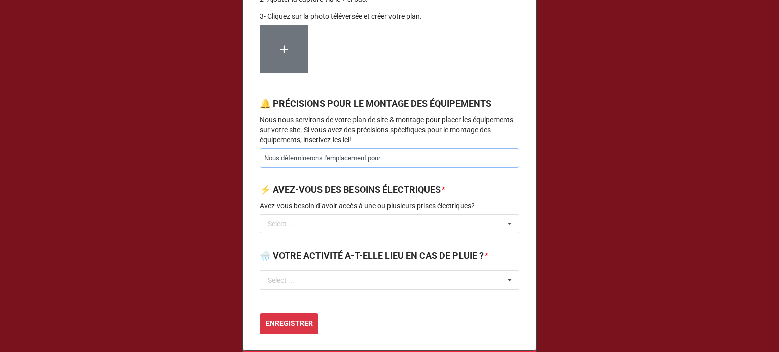
type textarea "Nous déterminerons l'emplacement pour l"
type textarea "x"
type textarea "Nous déterminerons l'emplacement pour le"
type textarea "x"
type textarea "Nous déterminerons l'emplacement pour le"
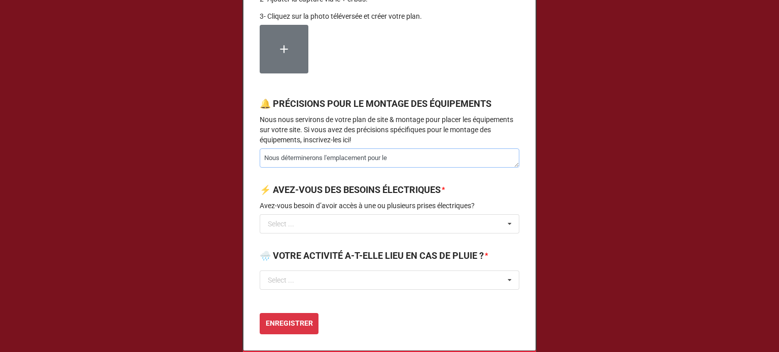
type textarea "x"
type textarea "Nous déterminerons l'emplacement pour le m"
type textarea "x"
type textarea "Nous déterminerons l'emplacement pour le mo"
type textarea "x"
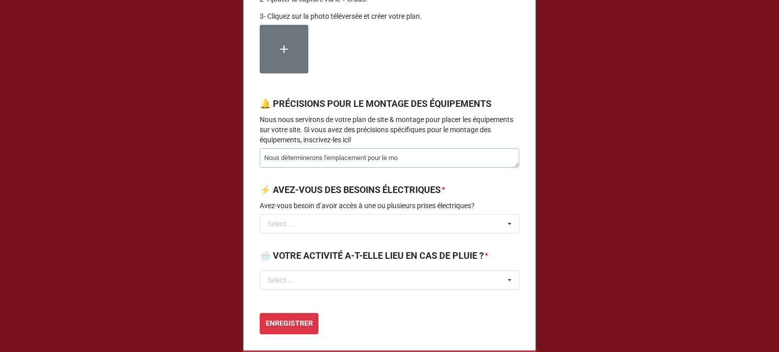
type textarea "Nous déterminerons l'emplacement pour le mon"
type textarea "x"
type textarea "Nous déterminerons l'emplacement pour le mona"
type textarea "x"
type textarea "Nous déterminerons l'emplacement pour le mon"
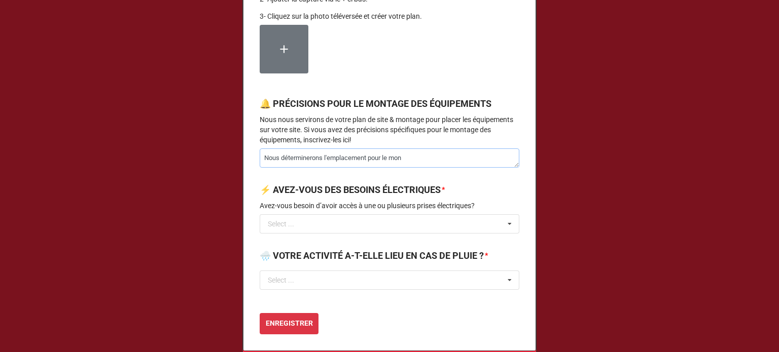
type textarea "x"
type textarea "Nous déterminerons l'emplacement pour le mont"
type textarea "x"
type textarea "Nous déterminerons l'emplacement pour le monta"
type textarea "x"
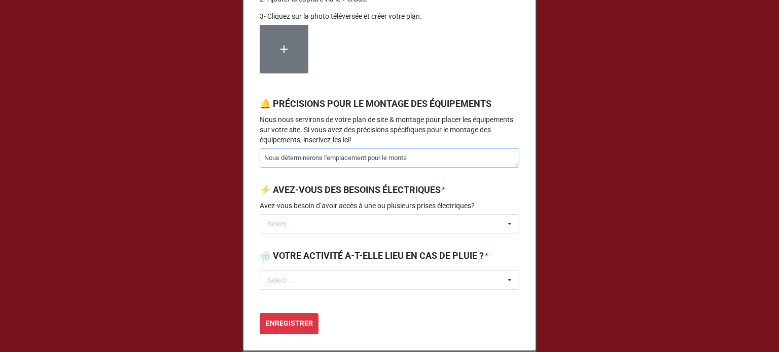
type textarea "Nous déterminerons l'emplacement pour le montag"
type textarea "x"
type textarea "Nous déterminerons l'emplacement pour le montage"
type textarea "x"
type textarea "Nous déterminerons l'emplacement pour le montage"
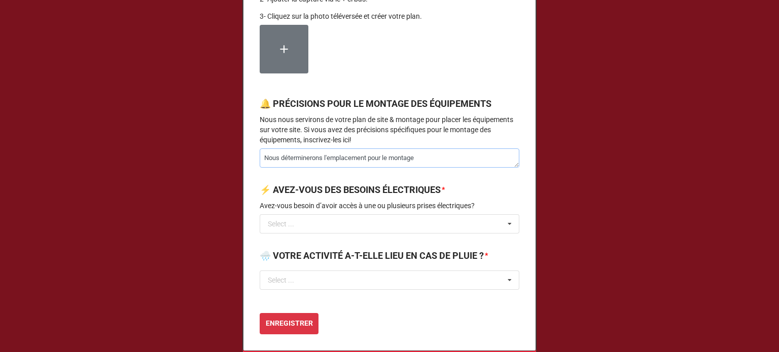
type textarea "x"
type textarea "Nous déterminerons l'emplacement pour le montage l"
type textarea "x"
type textarea "Nous déterminerons l'emplacement pour le montage lu"
type textarea "x"
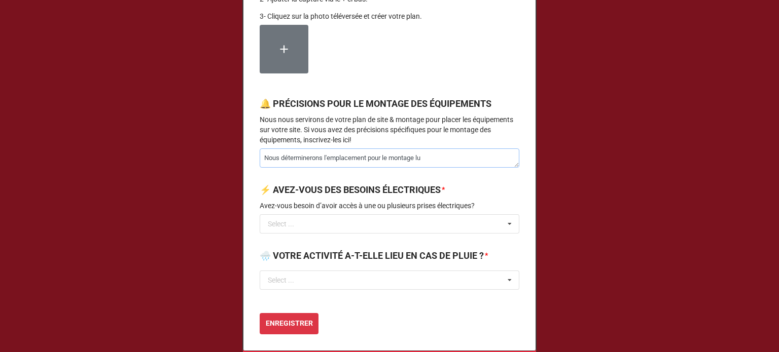
type textarea "Nous déterminerons l'emplacement pour le montage lun"
type textarea "x"
type textarea "Nous déterminerons l'emplacement pour le montage [PERSON_NAME]"
type textarea "x"
type textarea "Nous déterminerons l'emplacement pour le montage [DATE]"
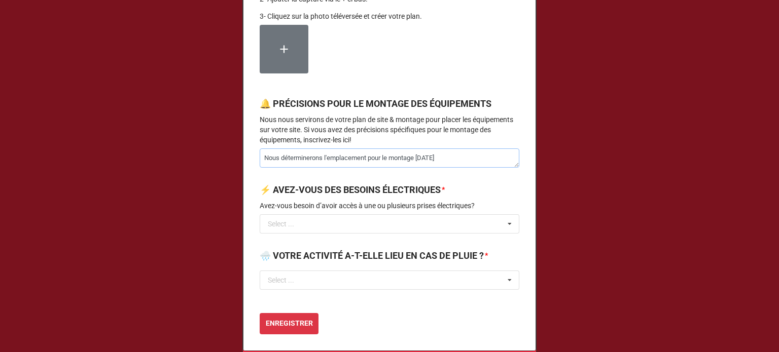
type textarea "x"
type textarea "Nous déterminerons l'emplacement pour le montage [DATE]"
type textarea "x"
type textarea "Nous déterminerons l'emplacement pour le montage [DATE] m"
type textarea "x"
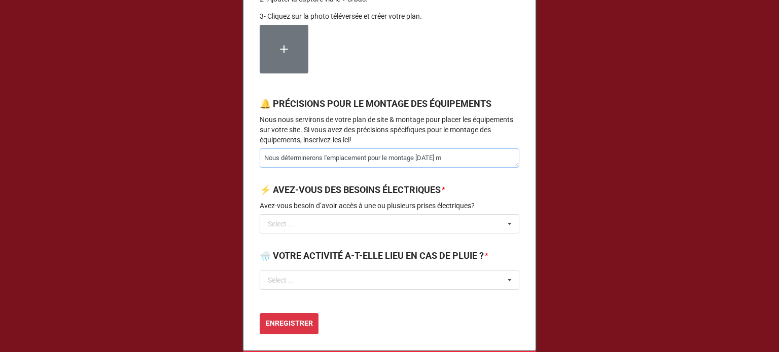
type textarea "Nous déterminerons l'emplacement pour le montage [DATE] ma"
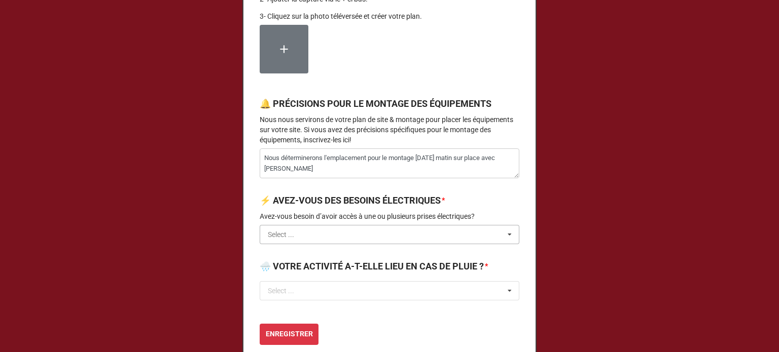
click at [315, 244] on input "text" at bounding box center [390, 235] width 259 height 18
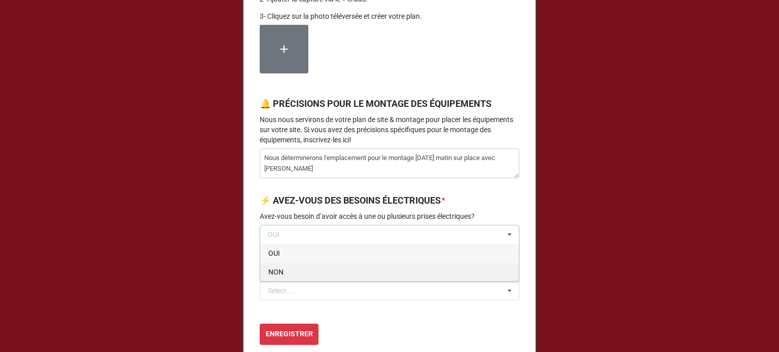
click at [290, 281] on div "NON" at bounding box center [389, 272] width 259 height 19
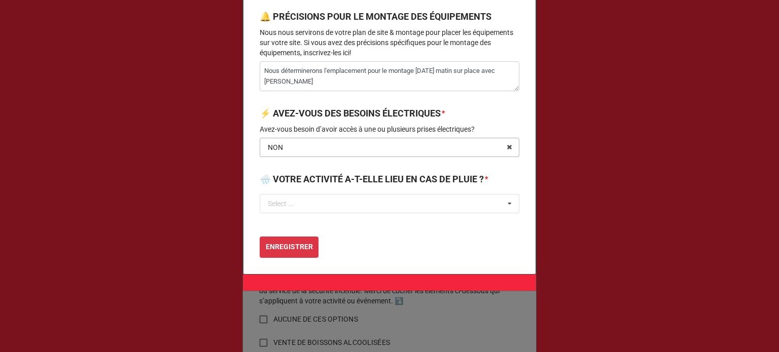
scroll to position [1229, 0]
click at [318, 194] on div "🌧️ VOTRE ACTIVITÉ A-T-ELLE LIEU EN CAS DE PLUIE ? *" at bounding box center [390, 182] width 260 height 21
click at [314, 213] on input "text" at bounding box center [390, 204] width 259 height 18
click at [287, 232] on div "OUI" at bounding box center [389, 222] width 259 height 19
click at [282, 252] on b "ENREGISTRER" at bounding box center [289, 247] width 47 height 11
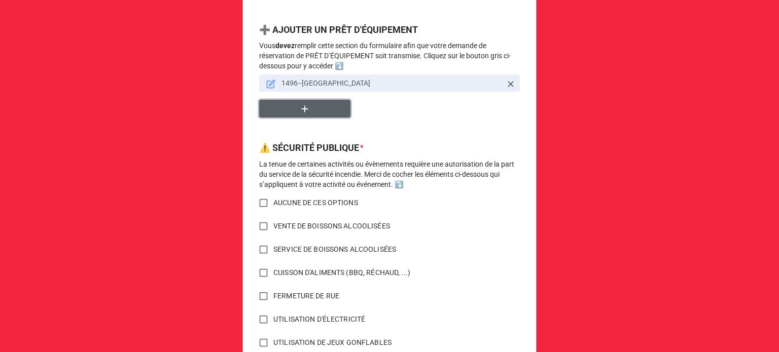
scroll to position [610, 0]
click at [258, 199] on input "AUCUNE DE CES OPTIONS" at bounding box center [264, 203] width 20 height 20
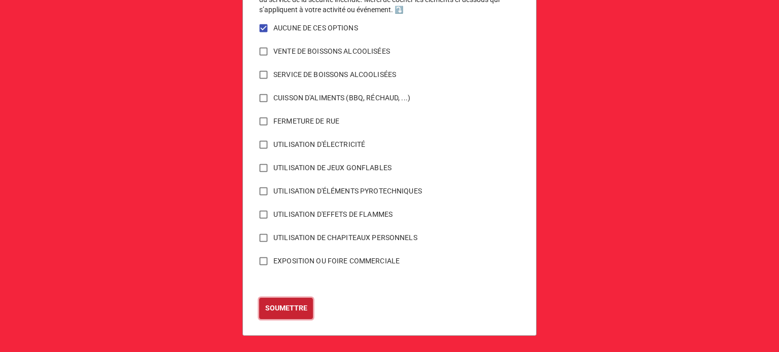
click at [277, 311] on b "SOUMETTRE" at bounding box center [286, 308] width 42 height 11
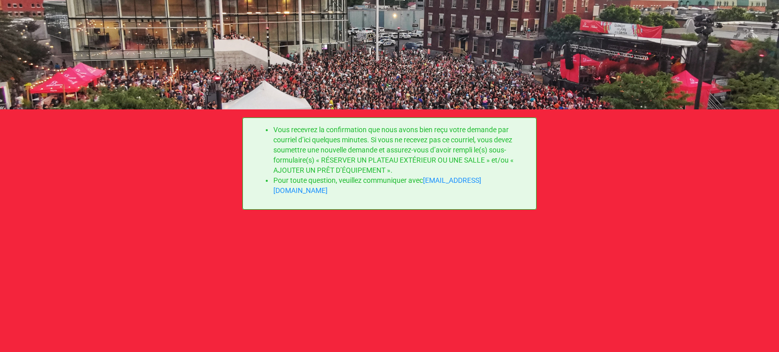
scroll to position [0, 0]
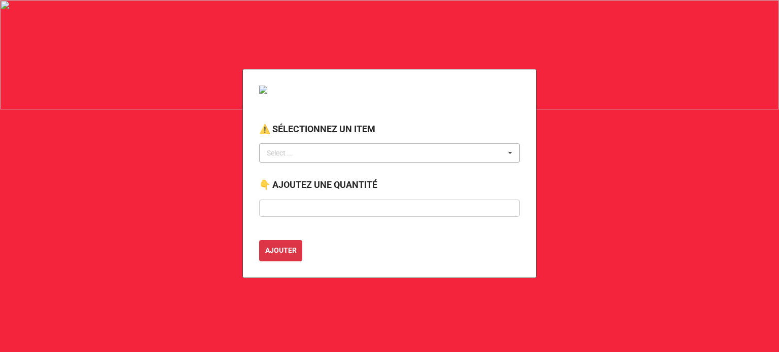
click at [322, 157] on div "Select ... No results found." at bounding box center [389, 152] width 261 height 19
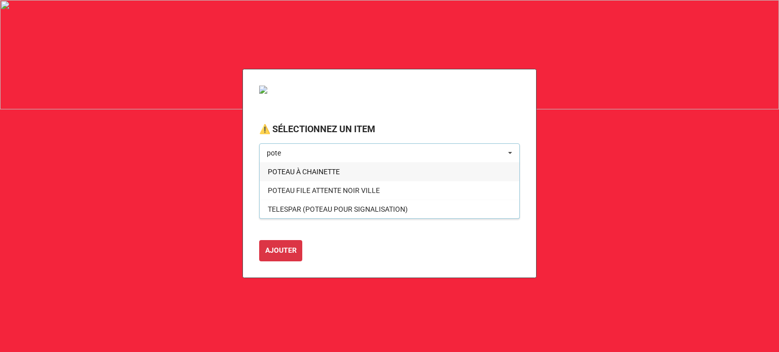
type input "pote"
click at [327, 169] on span "POTEAU À CHAINETTE" at bounding box center [304, 172] width 72 height 8
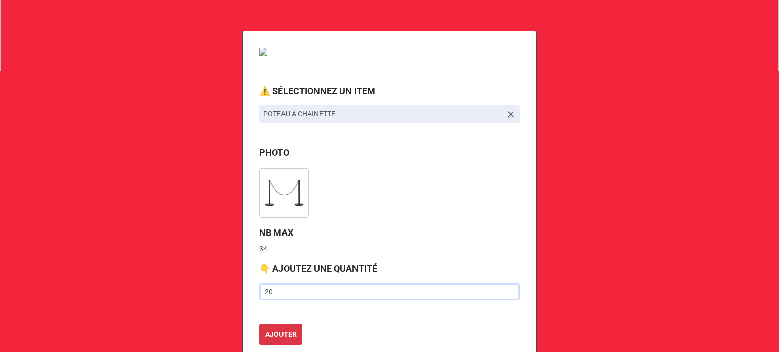
scroll to position [63, 0]
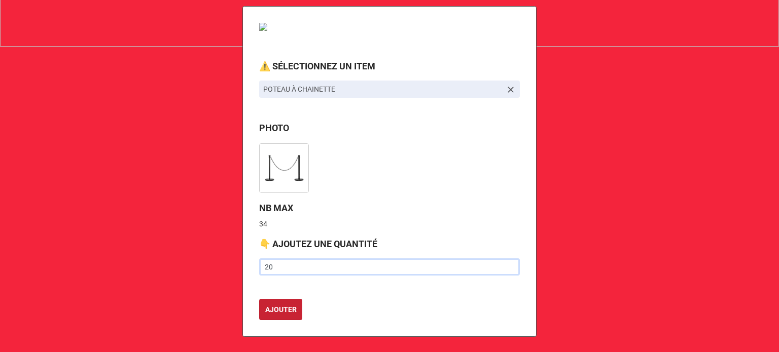
type input "20"
click at [280, 306] on b "AJOUTER" at bounding box center [280, 310] width 31 height 11
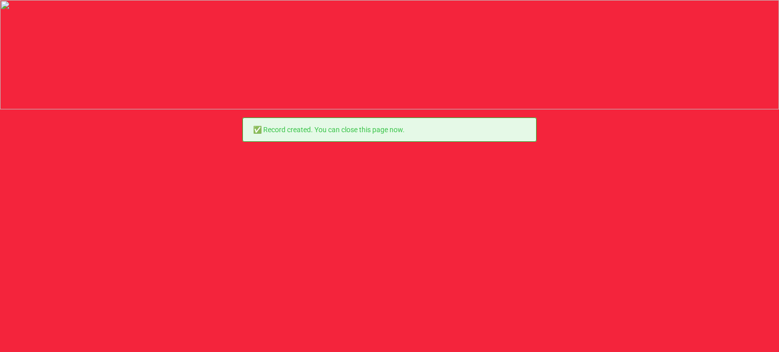
scroll to position [0, 0]
